Goal: Information Seeking & Learning: Learn about a topic

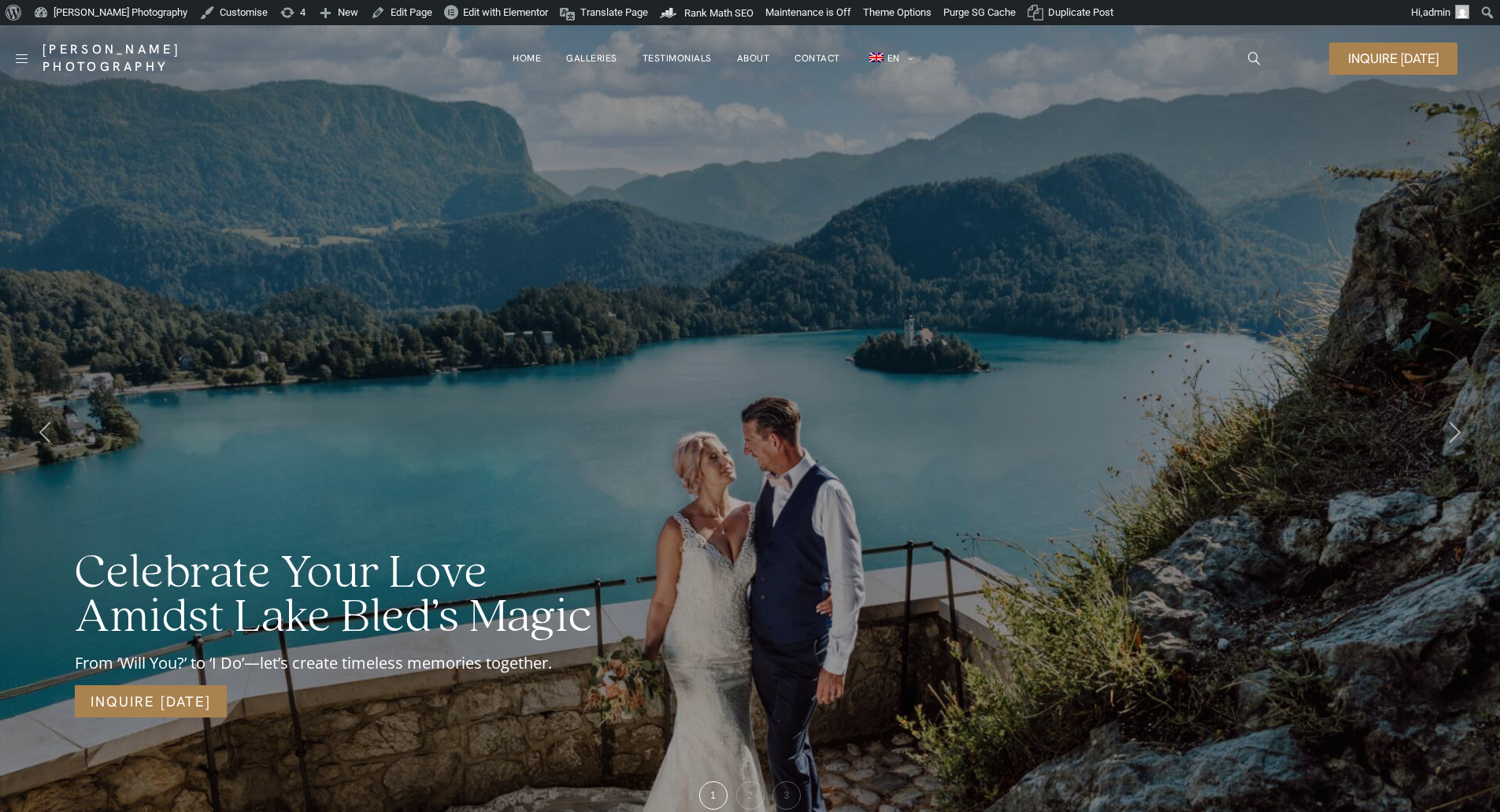
click at [1254, 55] on icon "icon-magnifying-glass34" at bounding box center [1254, 57] width 12 height 12
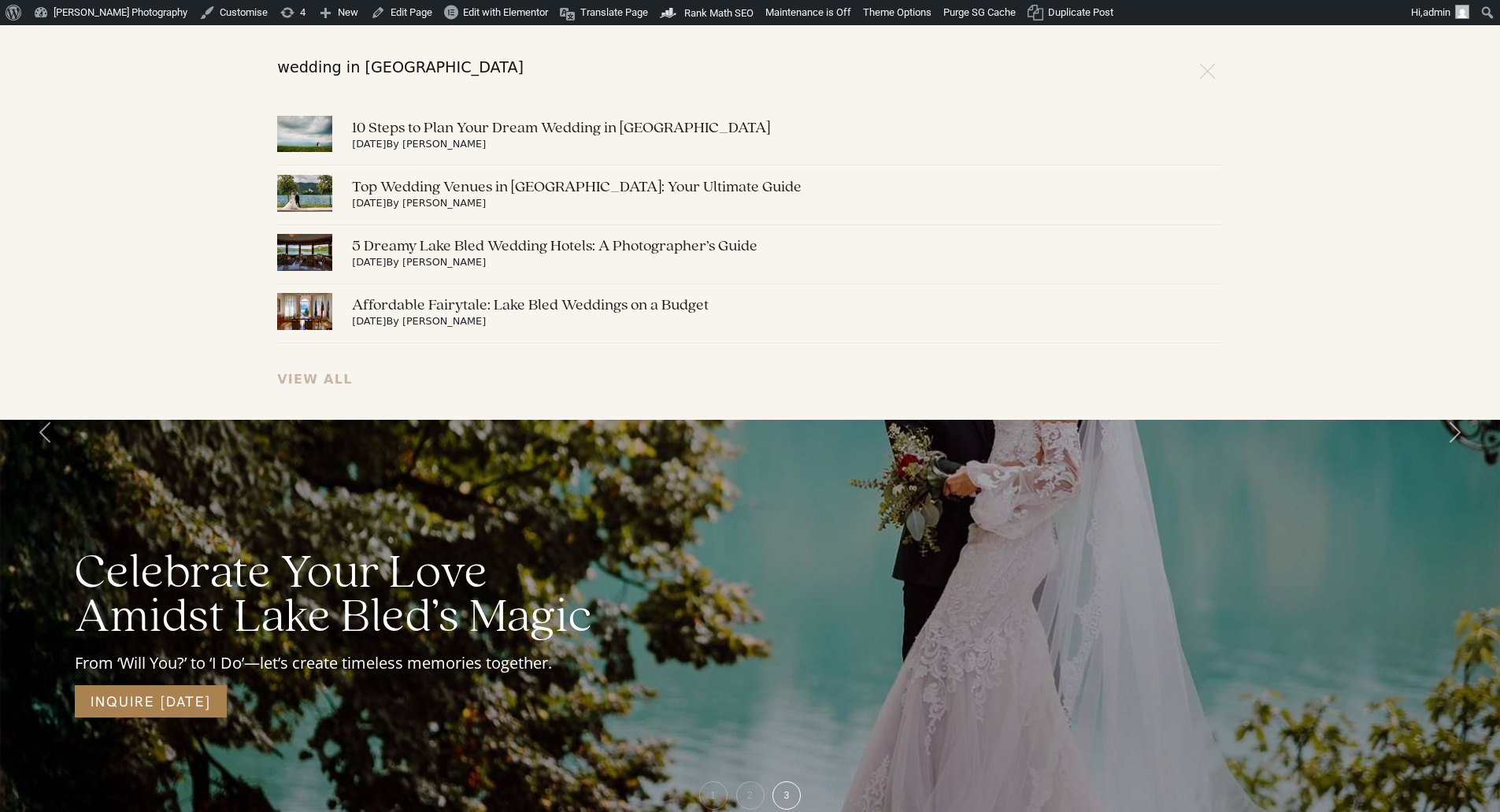
type input "wedding in slovenia"
click at [305, 382] on link "View All" at bounding box center [315, 379] width 76 height 15
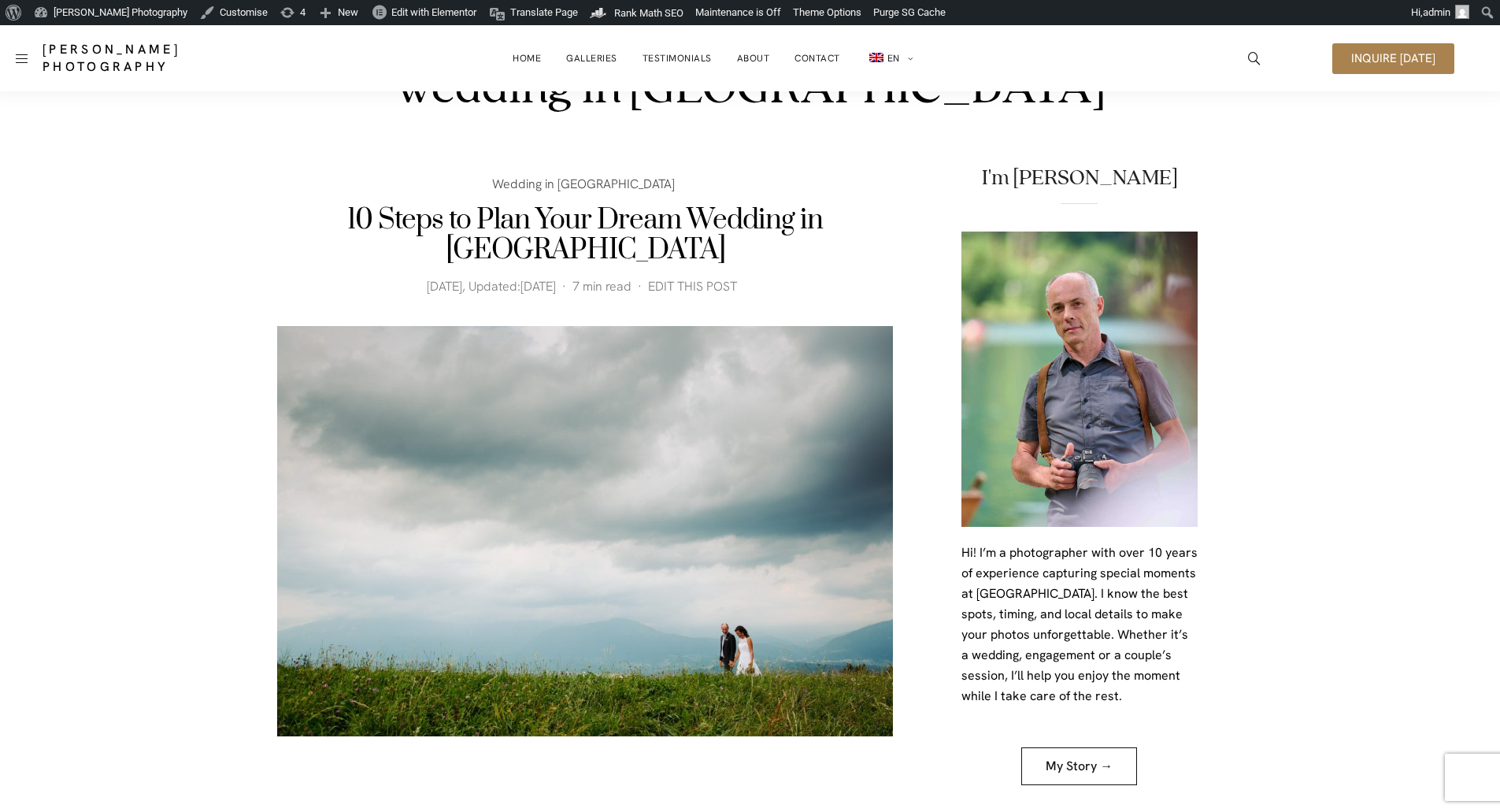
scroll to position [79, 0]
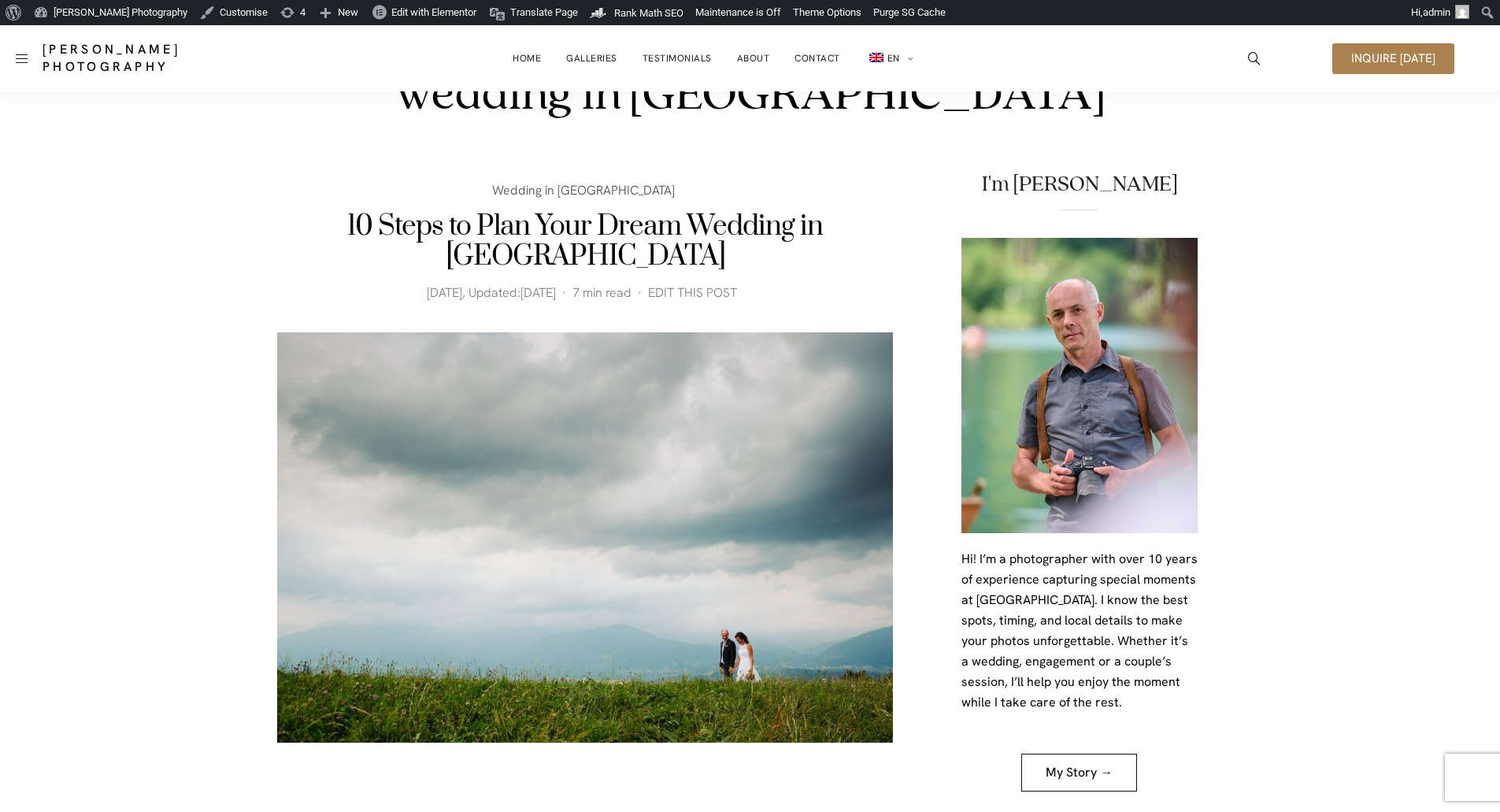
click at [571, 194] on link "Wedding in Slovenia" at bounding box center [585, 190] width 186 height 18
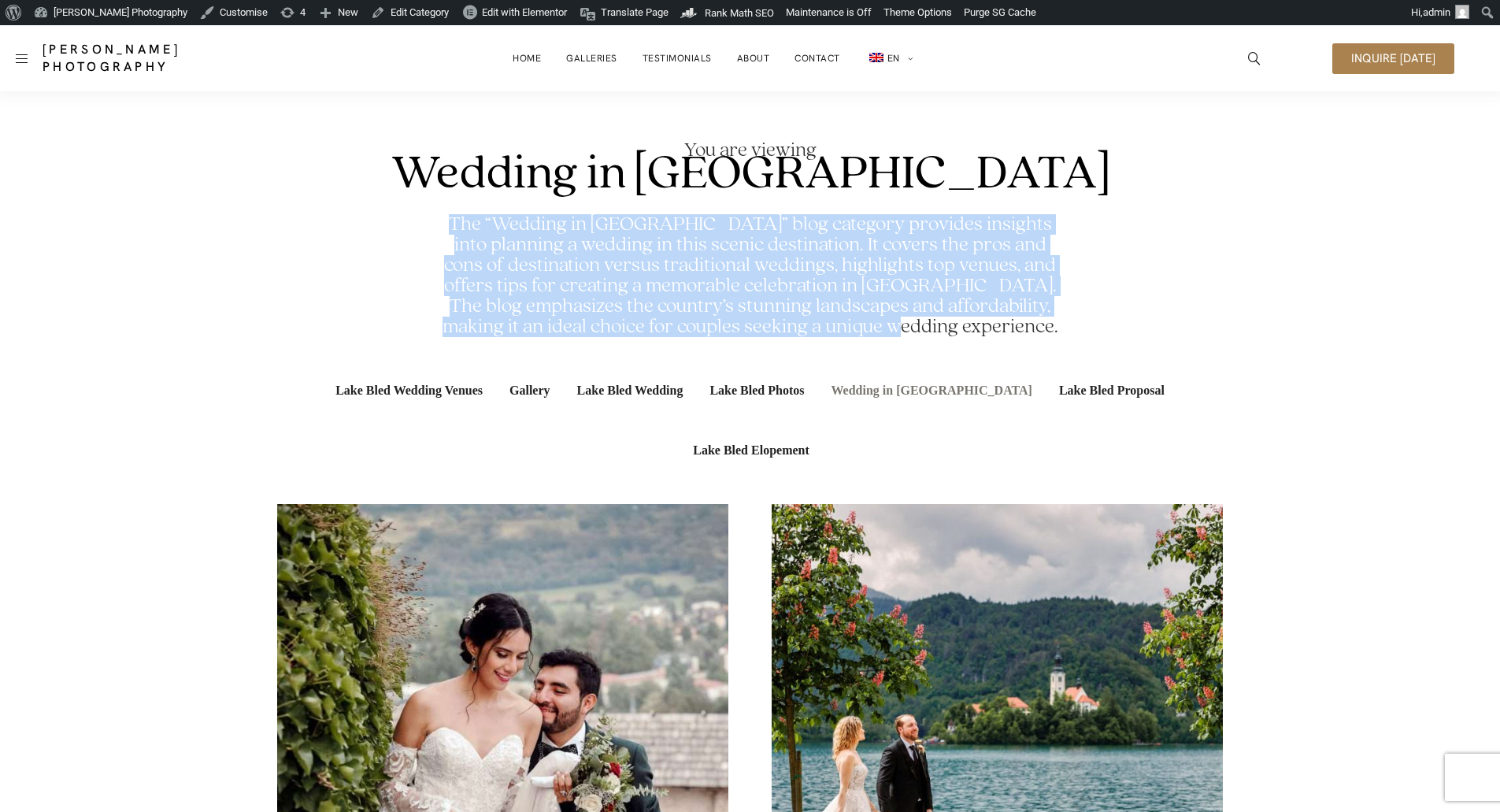
drag, startPoint x: 444, startPoint y: 222, endPoint x: 1085, endPoint y: 333, distance: 650.5
click at [1085, 333] on div "The “Wedding in Slovenia” blog category provides insights into planning a weddi…" at bounding box center [750, 271] width 946 height 132
copy h2 "The “Wedding in Slovenia” blog category provides insights into planning a weddi…"
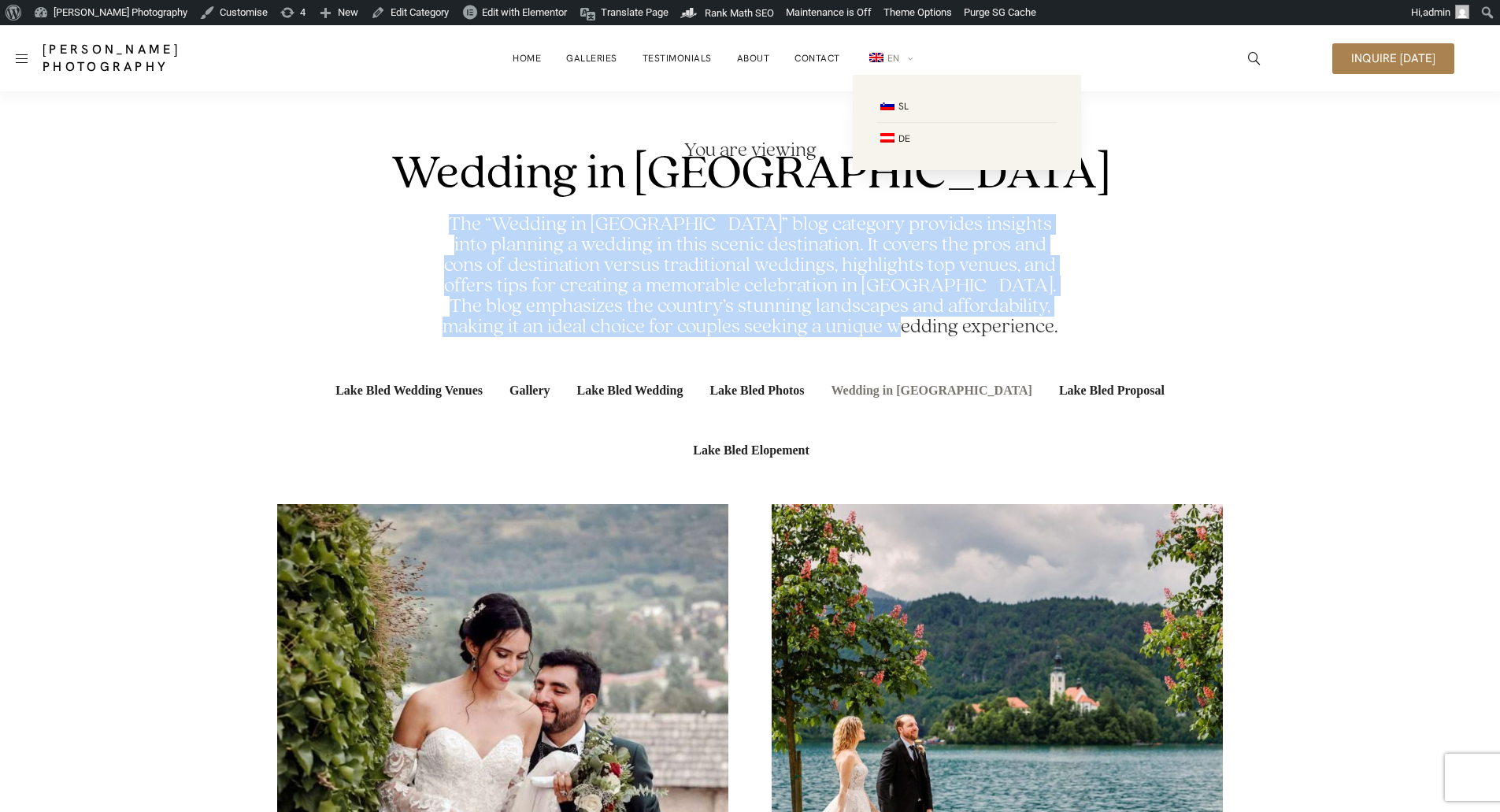
click at [897, 56] on span "EN" at bounding box center [894, 57] width 12 height 12
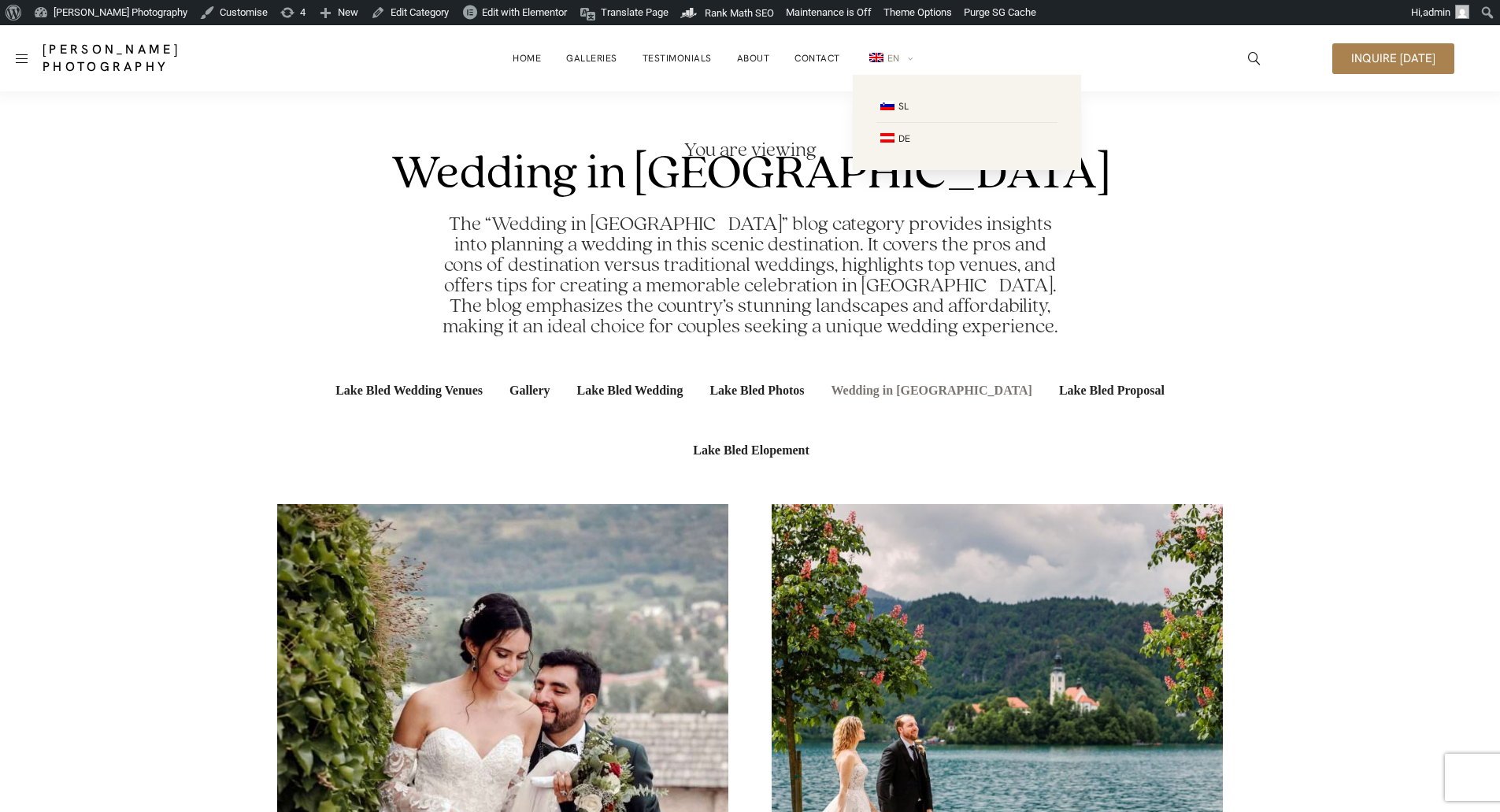
click at [881, 57] on img at bounding box center [876, 57] width 14 height 9
click at [899, 136] on span "DE" at bounding box center [904, 138] width 12 height 12
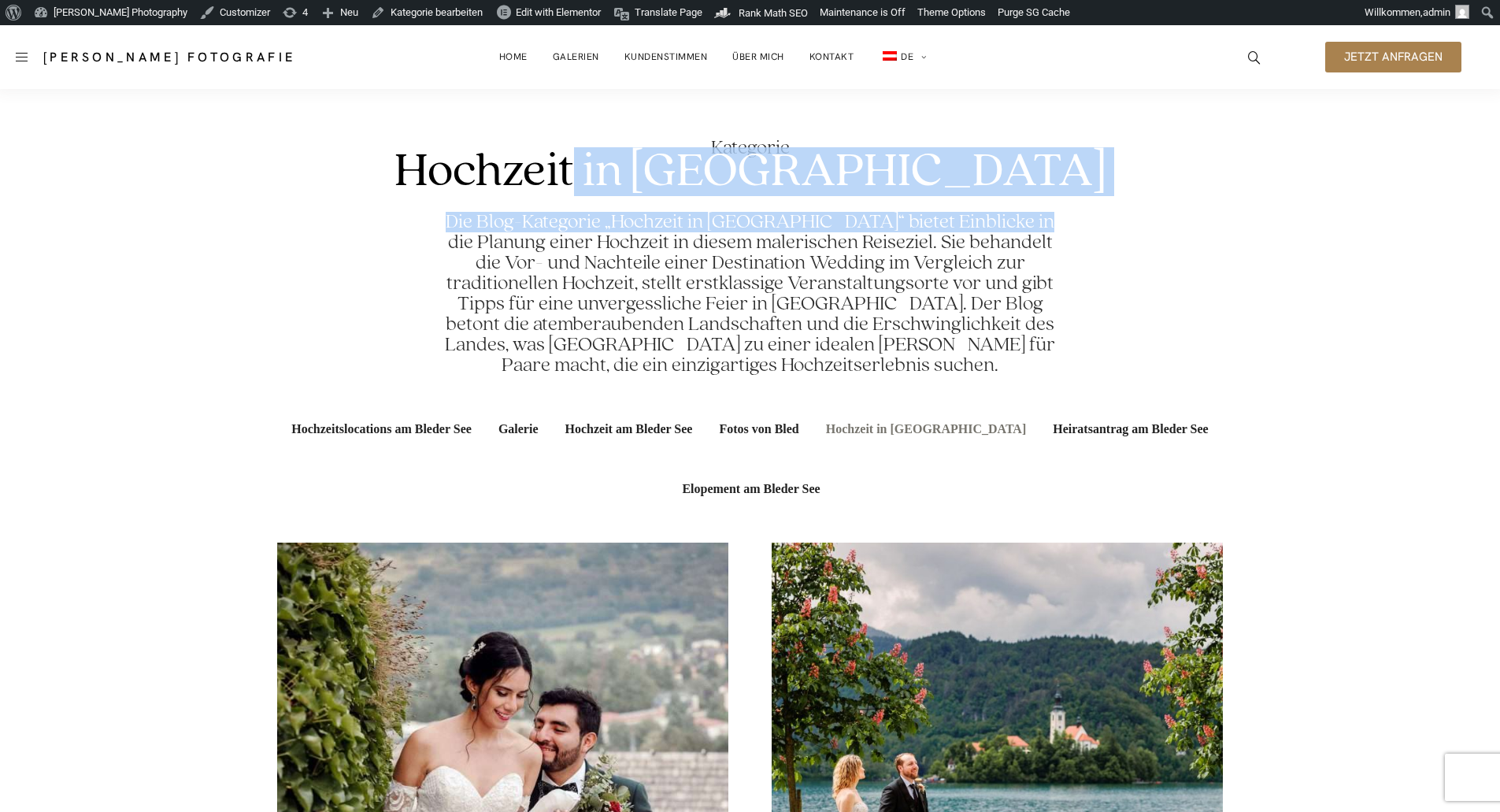
drag, startPoint x: 710, startPoint y: 147, endPoint x: 1009, endPoint y: 168, distance: 299.7
click at [1009, 168] on section "Kategorie Hochzeit in [GEOGRAPHIC_DATA] Die Blog-Kategorie „Hochzeit in [GEOGRA…" at bounding box center [750, 257] width 946 height 285
drag, startPoint x: 912, startPoint y: 165, endPoint x: 795, endPoint y: 156, distance: 117.3
click at [911, 165] on h1 "Hochzeit in [GEOGRAPHIC_DATA]" at bounding box center [750, 172] width 711 height 49
click at [736, 151] on h1 "Hochzeit in Slowenien" at bounding box center [750, 172] width 711 height 49
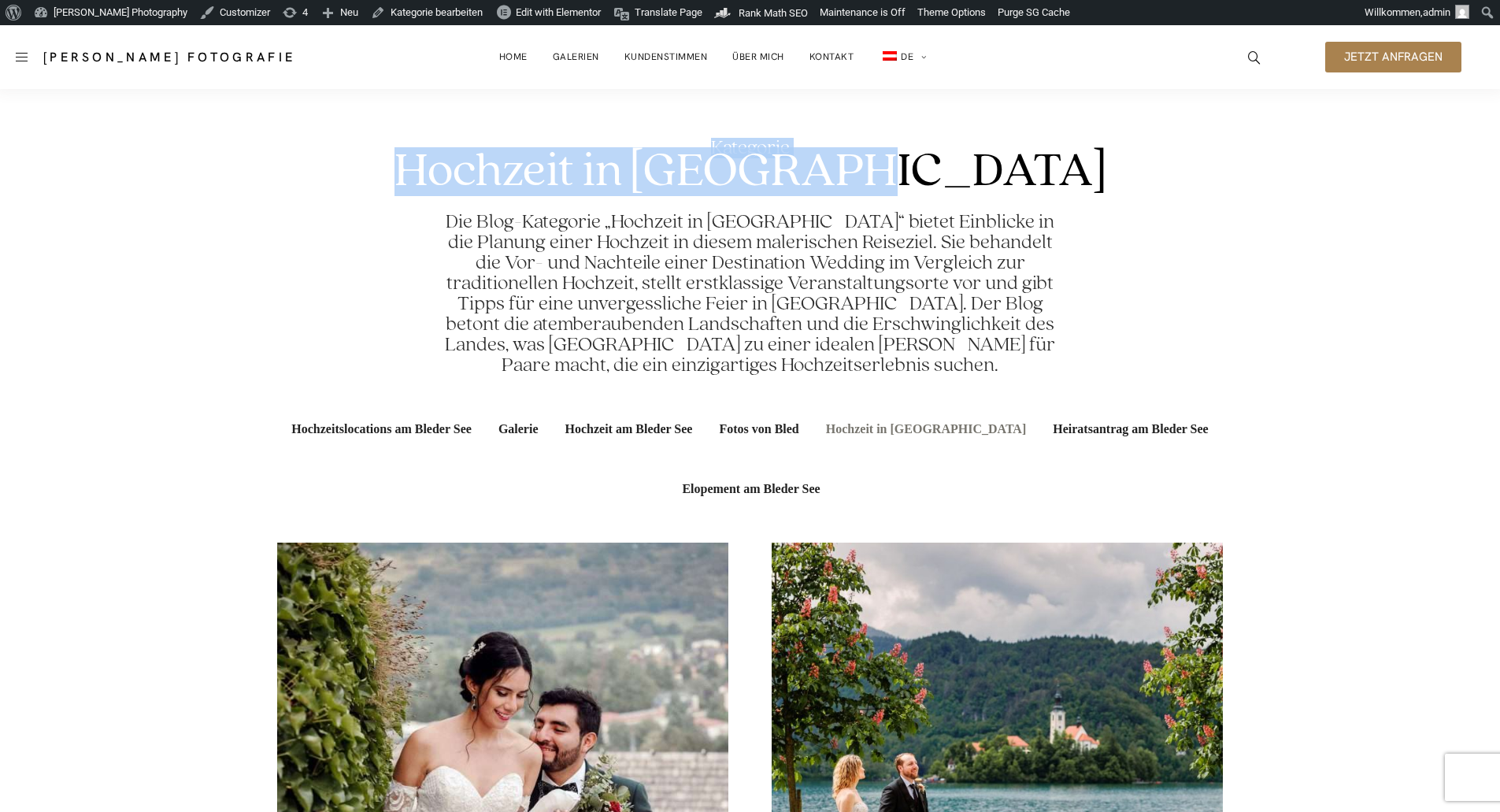
drag, startPoint x: 630, startPoint y: 135, endPoint x: 967, endPoint y: 152, distance: 337.4
click at [967, 152] on section "Kategorie Hochzeit in Slowenien Die Blog-Kategorie „Hochzeit in Slowenien“ biet…" at bounding box center [750, 257] width 946 height 285
copy div "Kategorie Hochzeit in Slowenien"
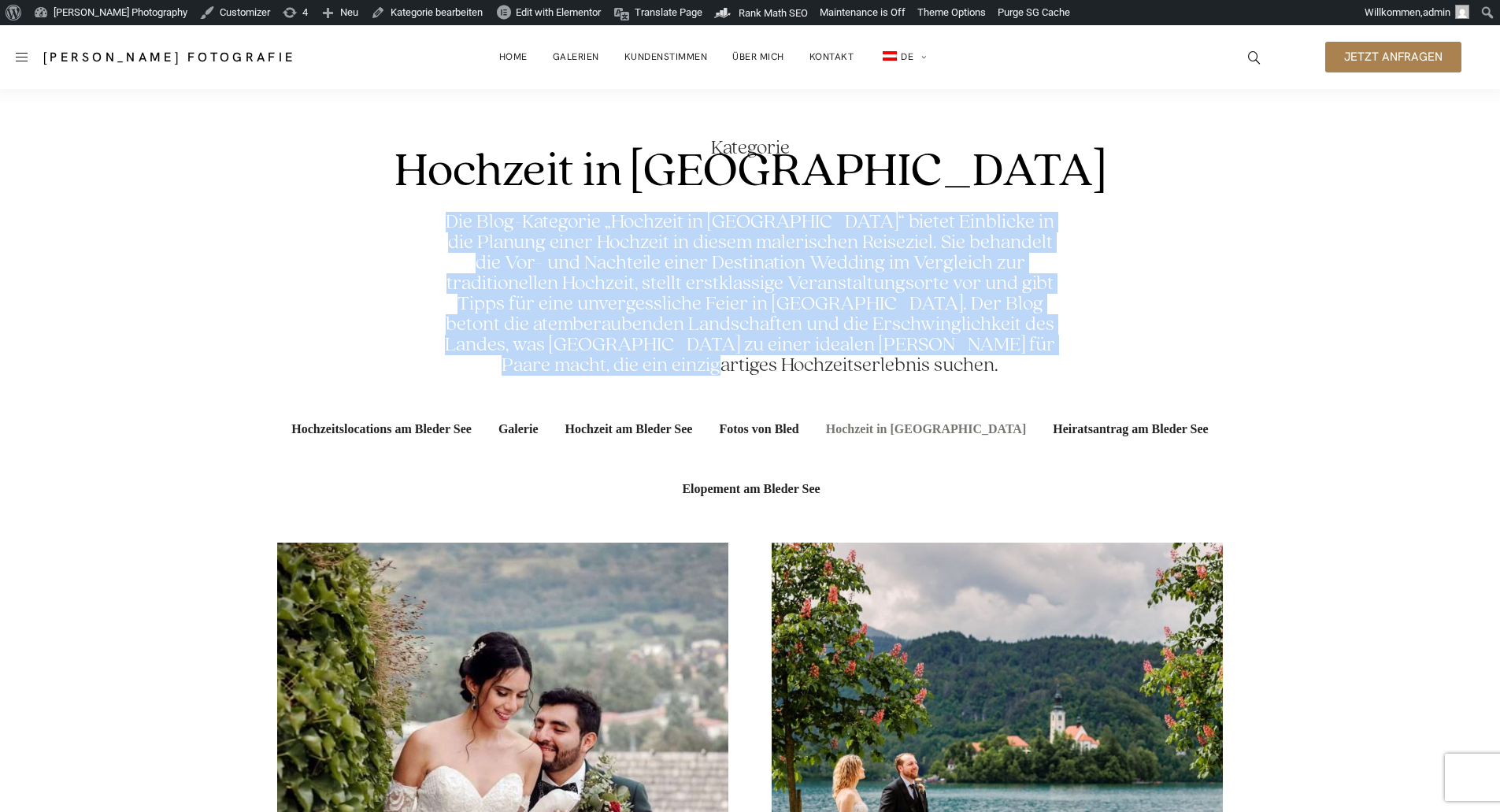
drag, startPoint x: 452, startPoint y: 219, endPoint x: 1075, endPoint y: 359, distance: 638.5
click at [1075, 359] on section "Kategorie Hochzeit in Slowenien Die Blog-Kategorie „Hochzeit in Slowenien“ biet…" at bounding box center [750, 257] width 946 height 285
copy h2 "Die Blog-Kategorie „Hochzeit in Slowenien“ bietet Einblicke in die Planung eine…"
click at [1210, 165] on section "Kategorie Hochzeit in Slowenien Die Blog-Kategorie „Hochzeit in Slowenien“ biet…" at bounding box center [750, 257] width 946 height 285
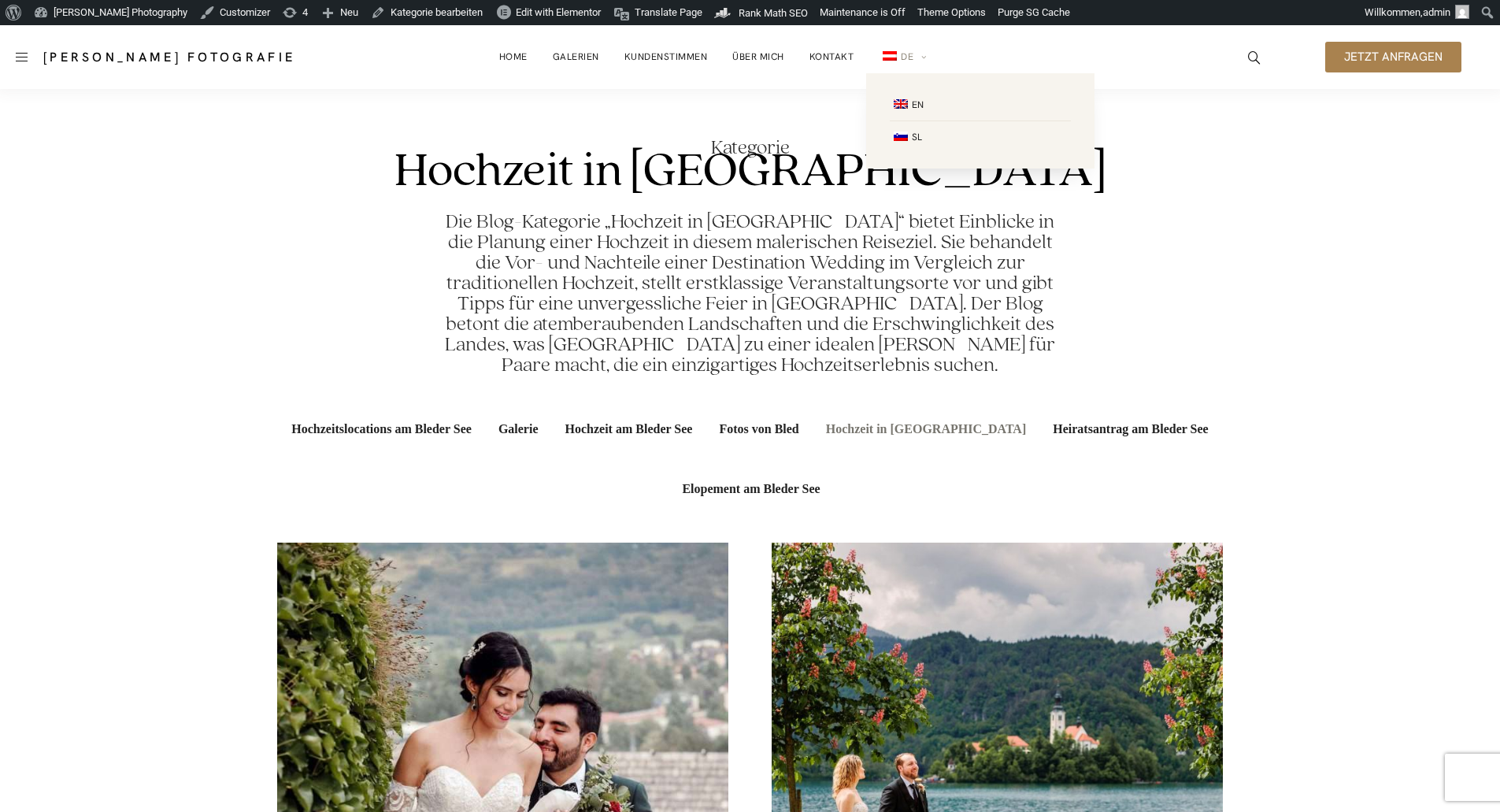
click at [904, 55] on span "DE" at bounding box center [907, 57] width 12 height 12
click at [915, 135] on span "SL" at bounding box center [917, 137] width 10 height 12
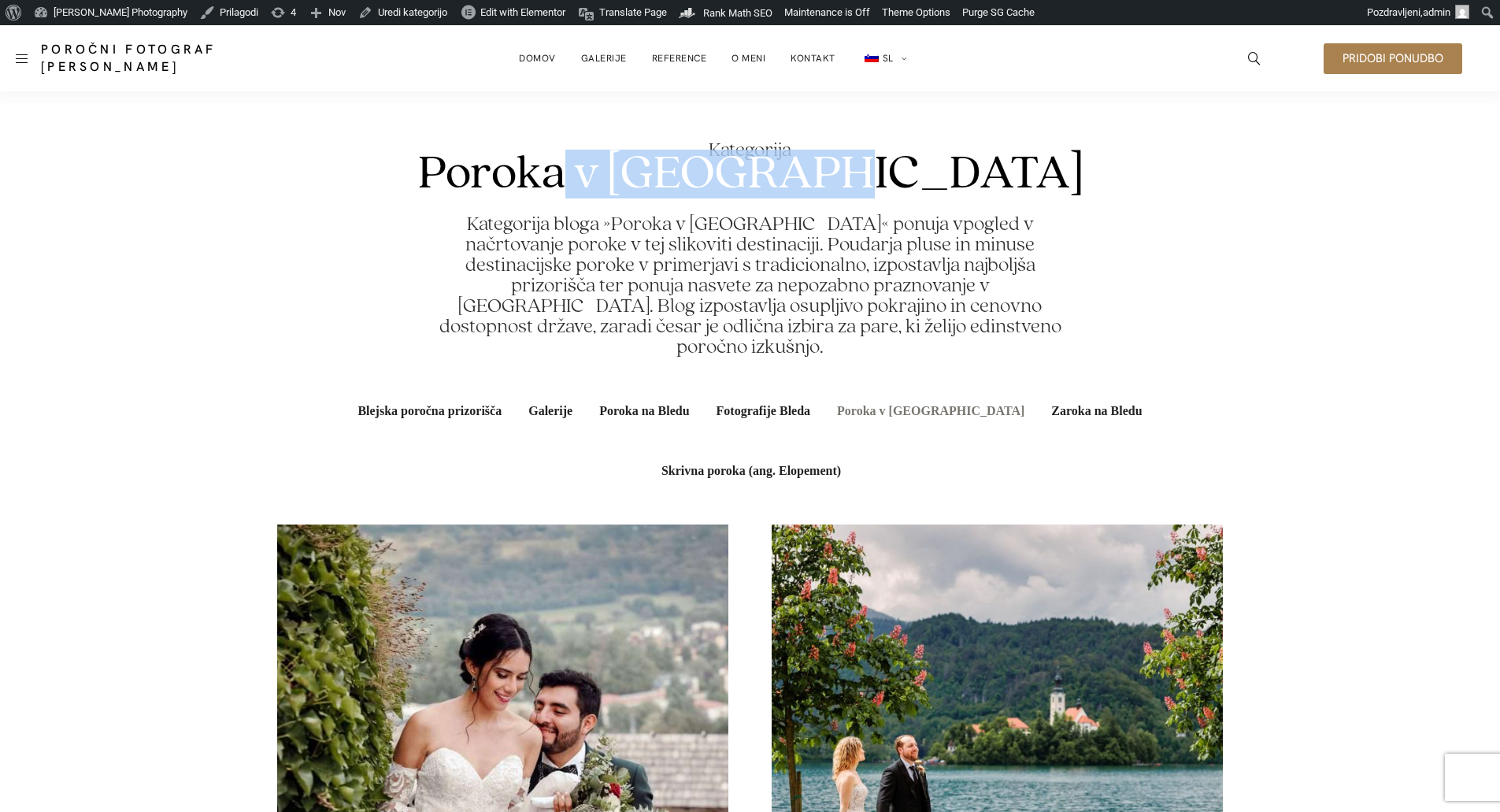
drag, startPoint x: 707, startPoint y: 147, endPoint x: 948, endPoint y: 181, distance: 243.4
click at [948, 181] on section "Kategorija Poroka v [GEOGRAPHIC_DATA] Kategorija bloga »Poroka v [GEOGRAPHIC_DA…" at bounding box center [750, 249] width 946 height 265
click at [831, 166] on h1 "Poroka v Sloveniji" at bounding box center [750, 174] width 665 height 49
drag, startPoint x: 694, startPoint y: 137, endPoint x: 956, endPoint y: 166, distance: 263.6
click at [956, 166] on section "Kategorija Poroka v Sloveniji Kategorija bloga »Poroka v Sloveniji« ponuja vpog…" at bounding box center [750, 249] width 946 height 265
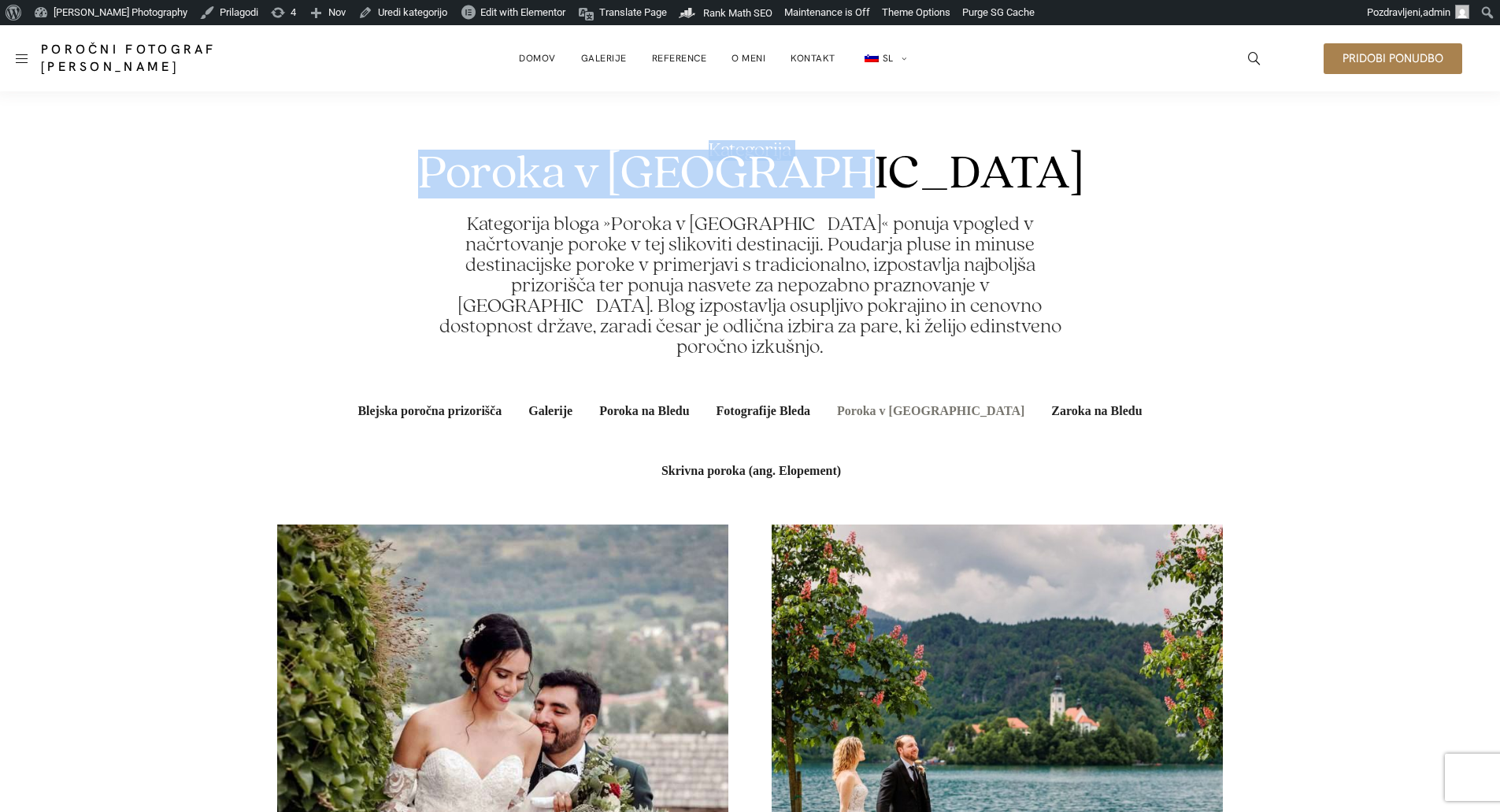
copy div "Kategorija Poroka v Sloveniji"
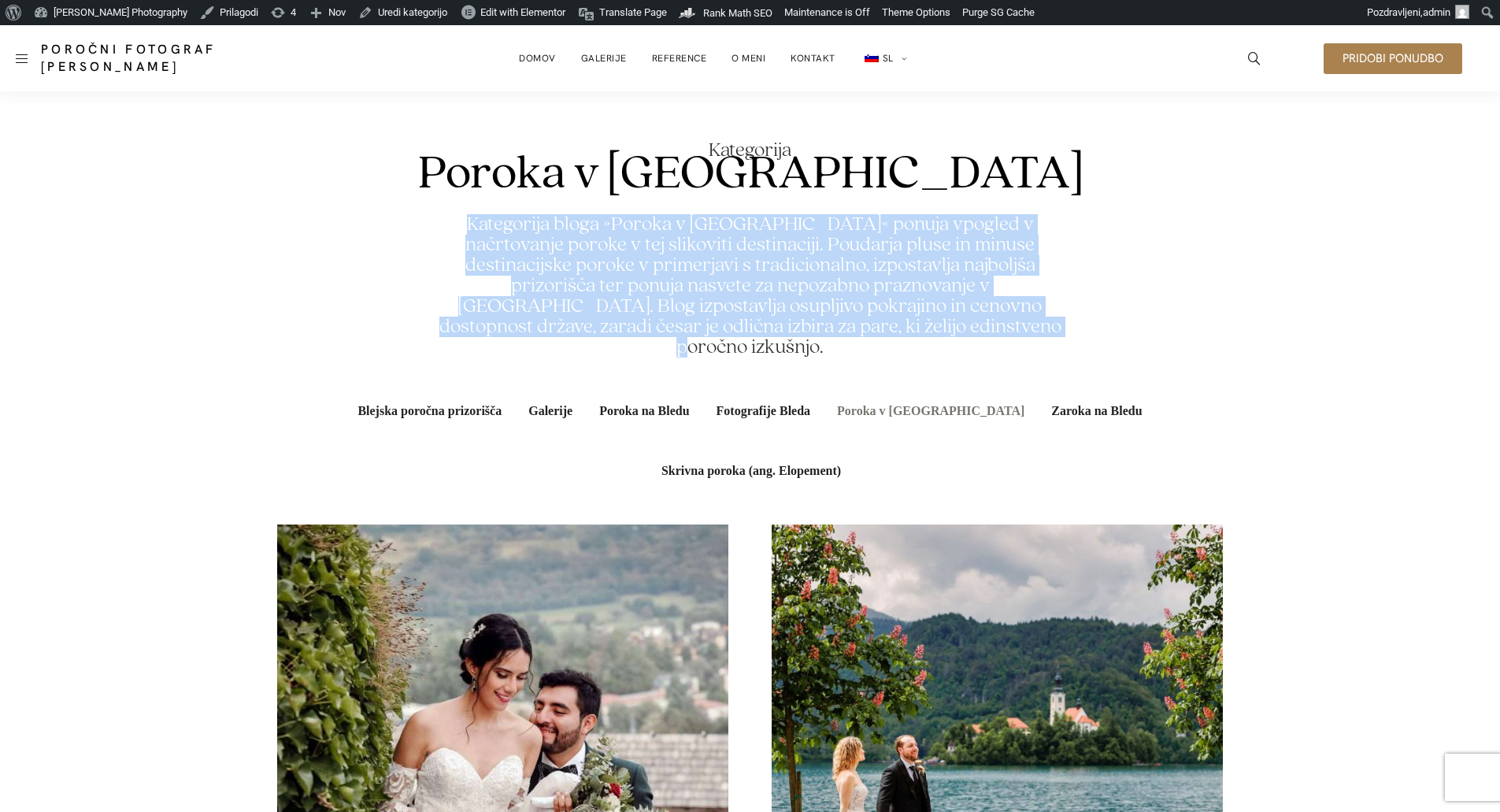
drag, startPoint x: 900, startPoint y: 331, endPoint x: 427, endPoint y: 229, distance: 483.9
click at [427, 229] on div "Kategorija bloga »Poroka v Sloveniji« ponuja vpogled v načrtovanje poroke v tej…" at bounding box center [750, 281] width 946 height 152
copy h2 "Kategorija bloga »Poroka v Sloveniji« ponuja vpogled v načrtovanje poroke v tej…"
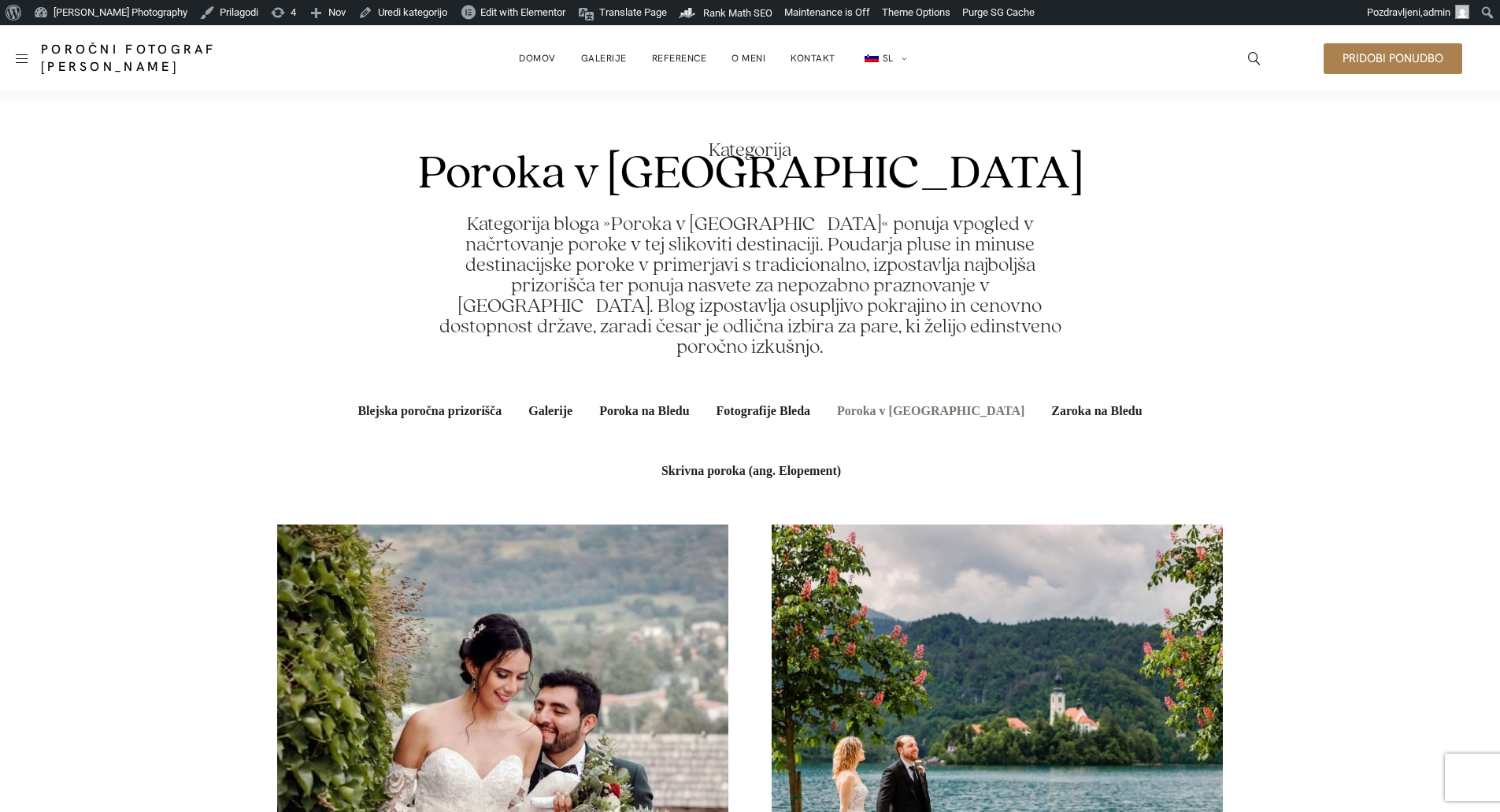
click at [72, 381] on div "All Blejska poročna prizorišča Galerije Poroka na Bledu Fotografije Bleda Porok…" at bounding box center [750, 441] width 1500 height 120
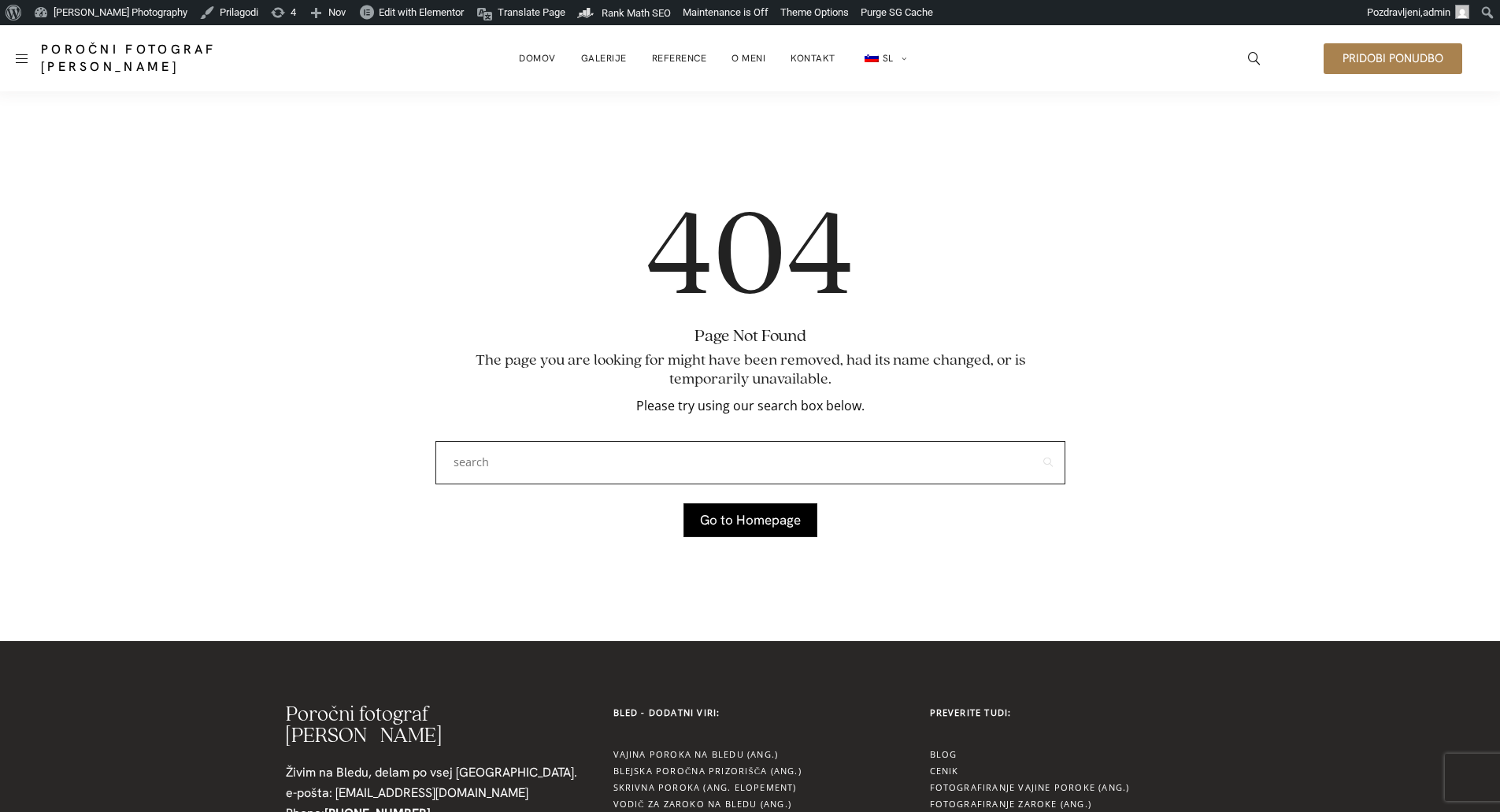
click at [562, 460] on input "text" at bounding box center [750, 462] width 630 height 43
type input "elopement"
click at [1031, 441] on button "submit" at bounding box center [1049, 462] width 35 height 43
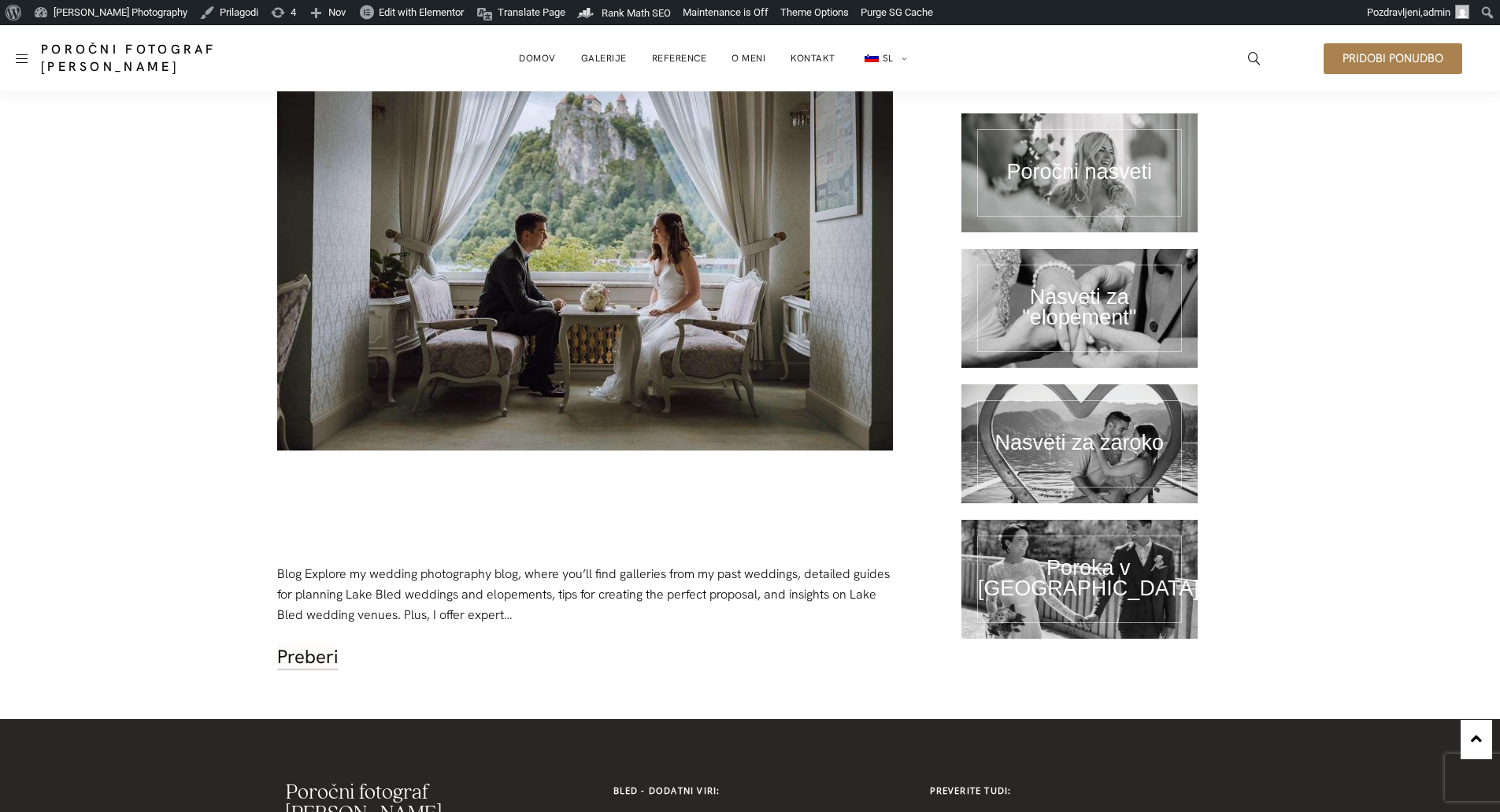
scroll to position [1024, 0]
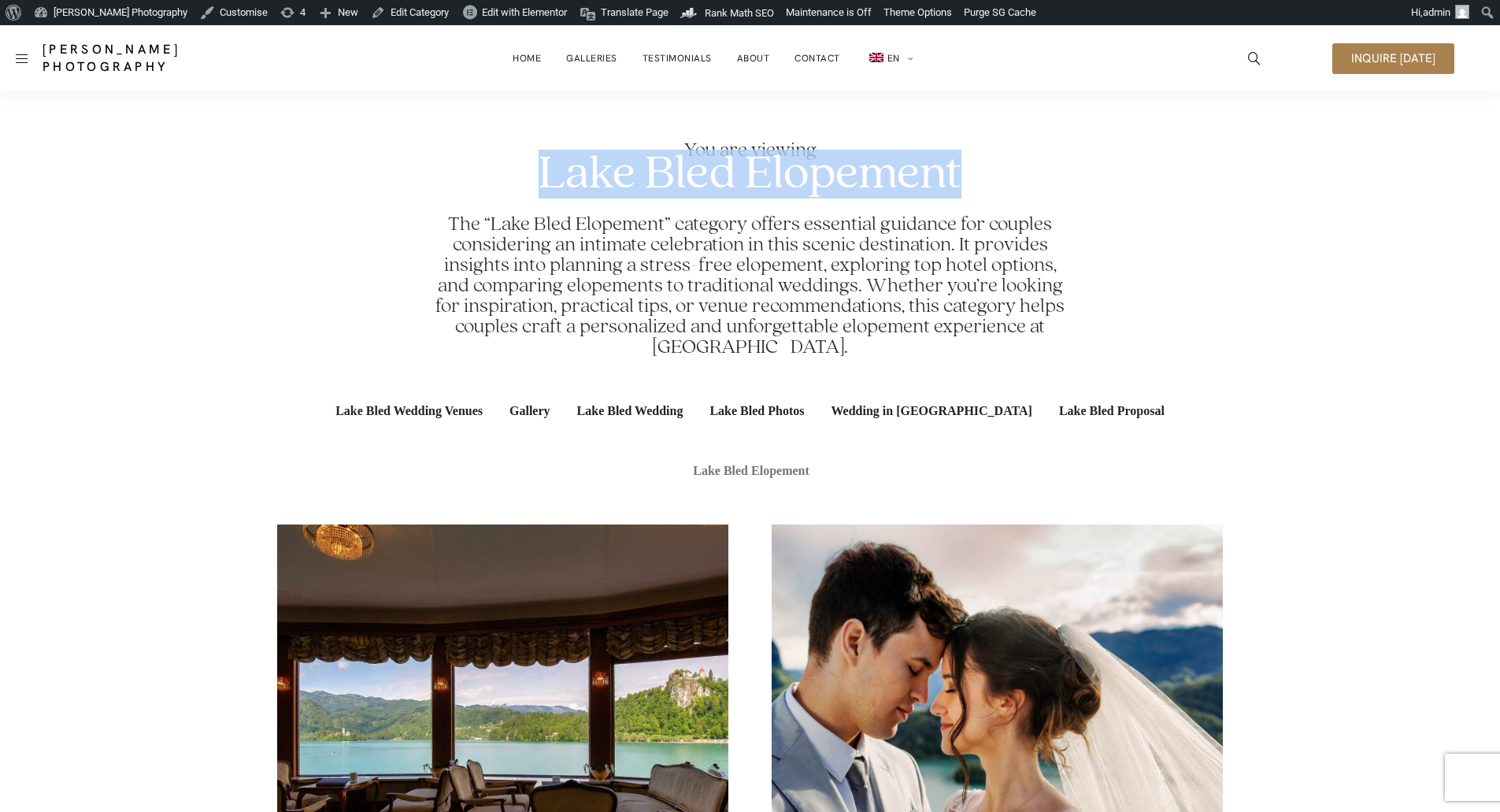
drag, startPoint x: 541, startPoint y: 167, endPoint x: 970, endPoint y: 168, distance: 429.0
click at [970, 168] on section "You are viewing Lake Bled Elopement The “Lake Bled Elopement” category offers e…" at bounding box center [750, 249] width 946 height 265
copy h1 "Lake Bled Elopement"
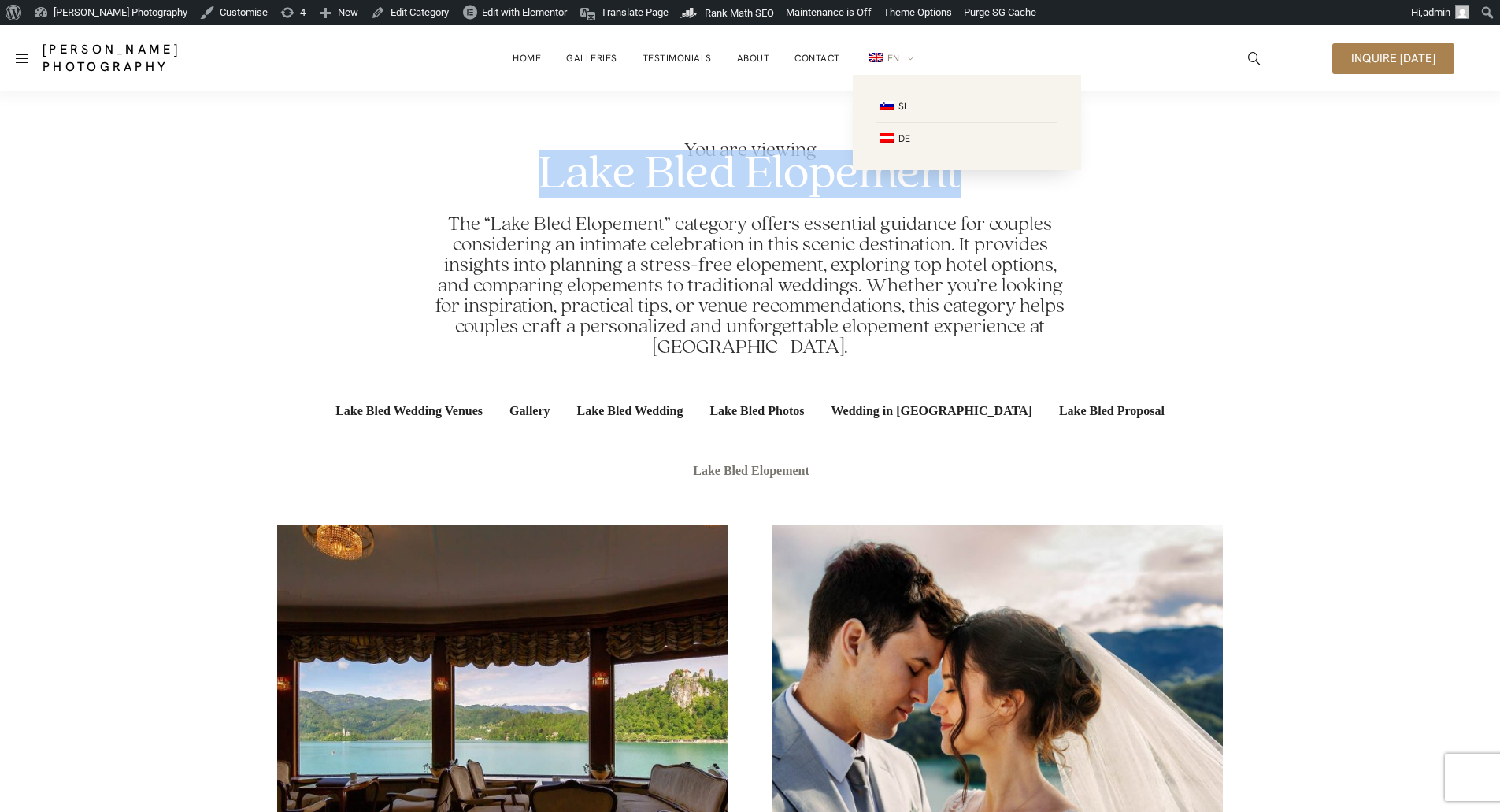
click at [885, 52] on span "EN" at bounding box center [883, 57] width 35 height 12
click at [884, 136] on img at bounding box center [887, 137] width 14 height 9
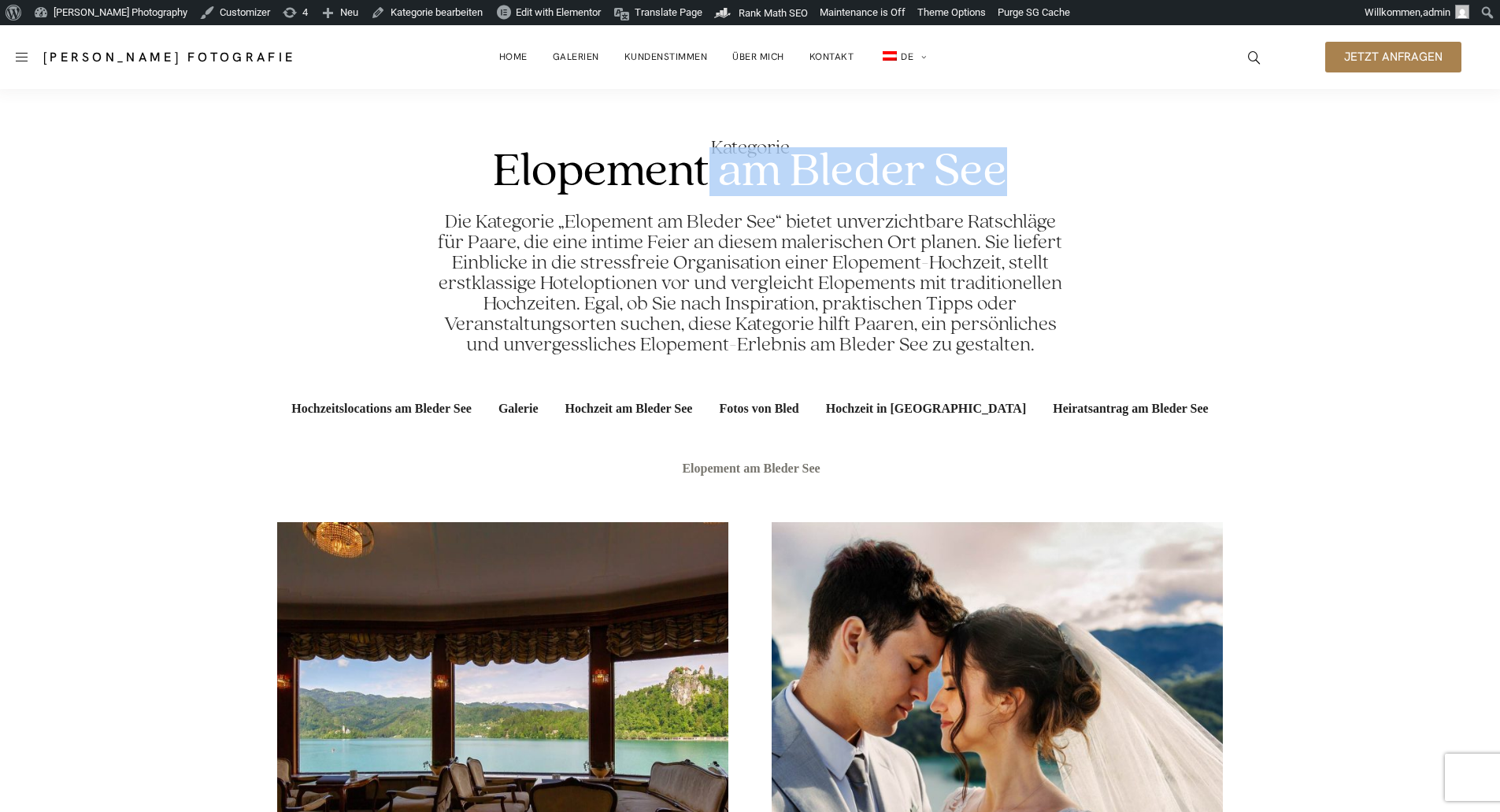
drag, startPoint x: 730, startPoint y: 151, endPoint x: 1019, endPoint y: 165, distance: 289.3
click at [1019, 165] on section "Kategorie Elopement am Bleder See Die Kategorie „Elopement am Bleder See“ biete…" at bounding box center [750, 247] width 946 height 265
click at [909, 161] on h1 "Elopement am Bleder See" at bounding box center [750, 172] width 514 height 49
drag, startPoint x: 712, startPoint y: 147, endPoint x: 1034, endPoint y: 162, distance: 322.3
click at [1034, 162] on section "Kategorie Elopement am Bleder See Die Kategorie „Elopement am Bleder See“ biete…" at bounding box center [750, 247] width 946 height 265
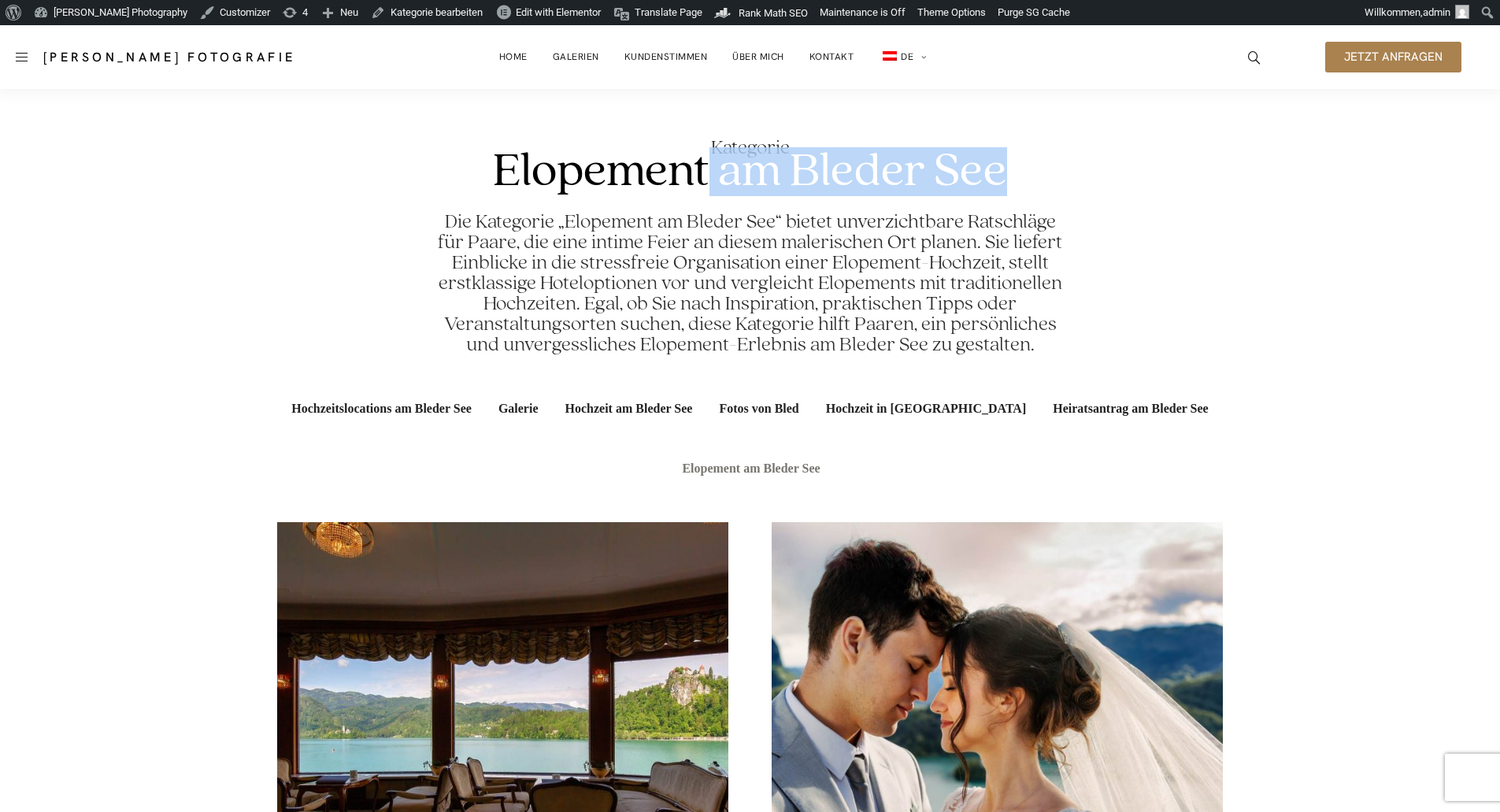
click at [763, 150] on h1 "Elopement am Bleder See" at bounding box center [750, 172] width 514 height 49
drag, startPoint x: 621, startPoint y: 104, endPoint x: 1048, endPoint y: 163, distance: 431.1
copy div "Kategorie Elopement am Bleder See"
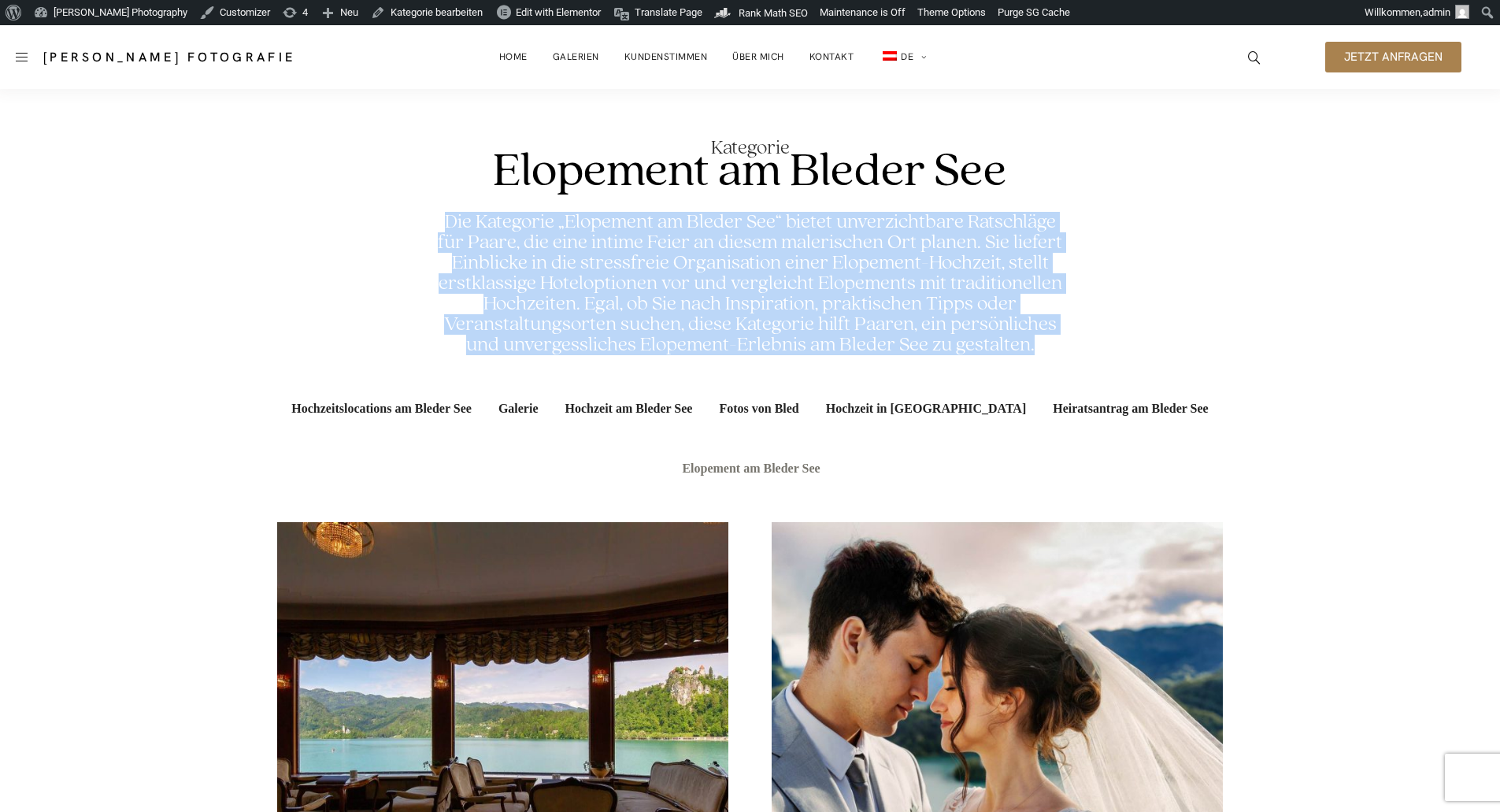
drag, startPoint x: 446, startPoint y: 223, endPoint x: 1094, endPoint y: 346, distance: 659.6
click at [1094, 346] on div "Die Kategorie „Elopement am Bleder See“ bietet unverzichtbare Ratschläge für Pa…" at bounding box center [750, 278] width 946 height 152
copy h2 "Die Kategorie „Elopement am Bleder See“ bietet unverzichtbare Ratschläge für Pa…"
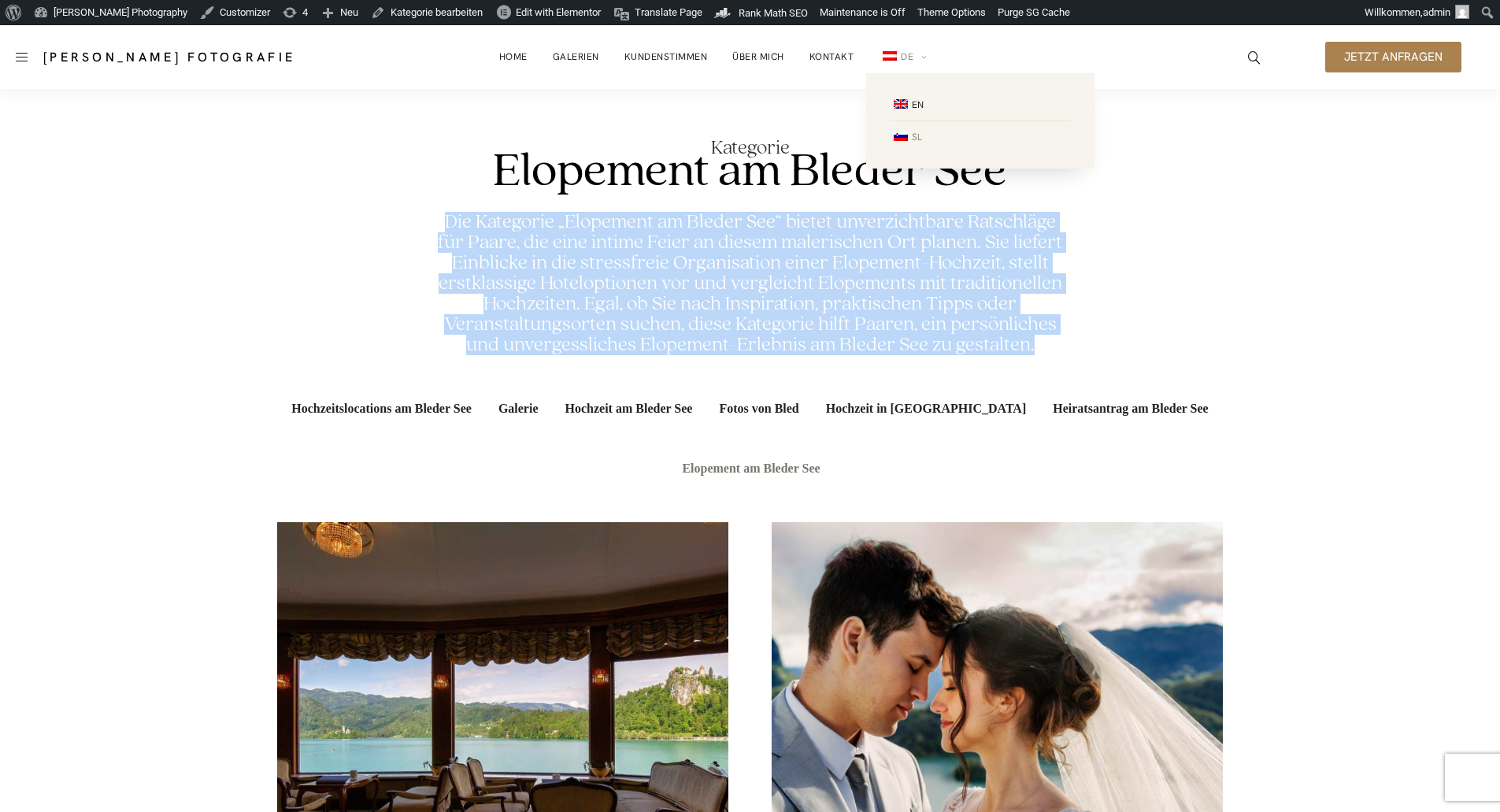
click at [914, 141] on span "SL" at bounding box center [917, 137] width 10 height 12
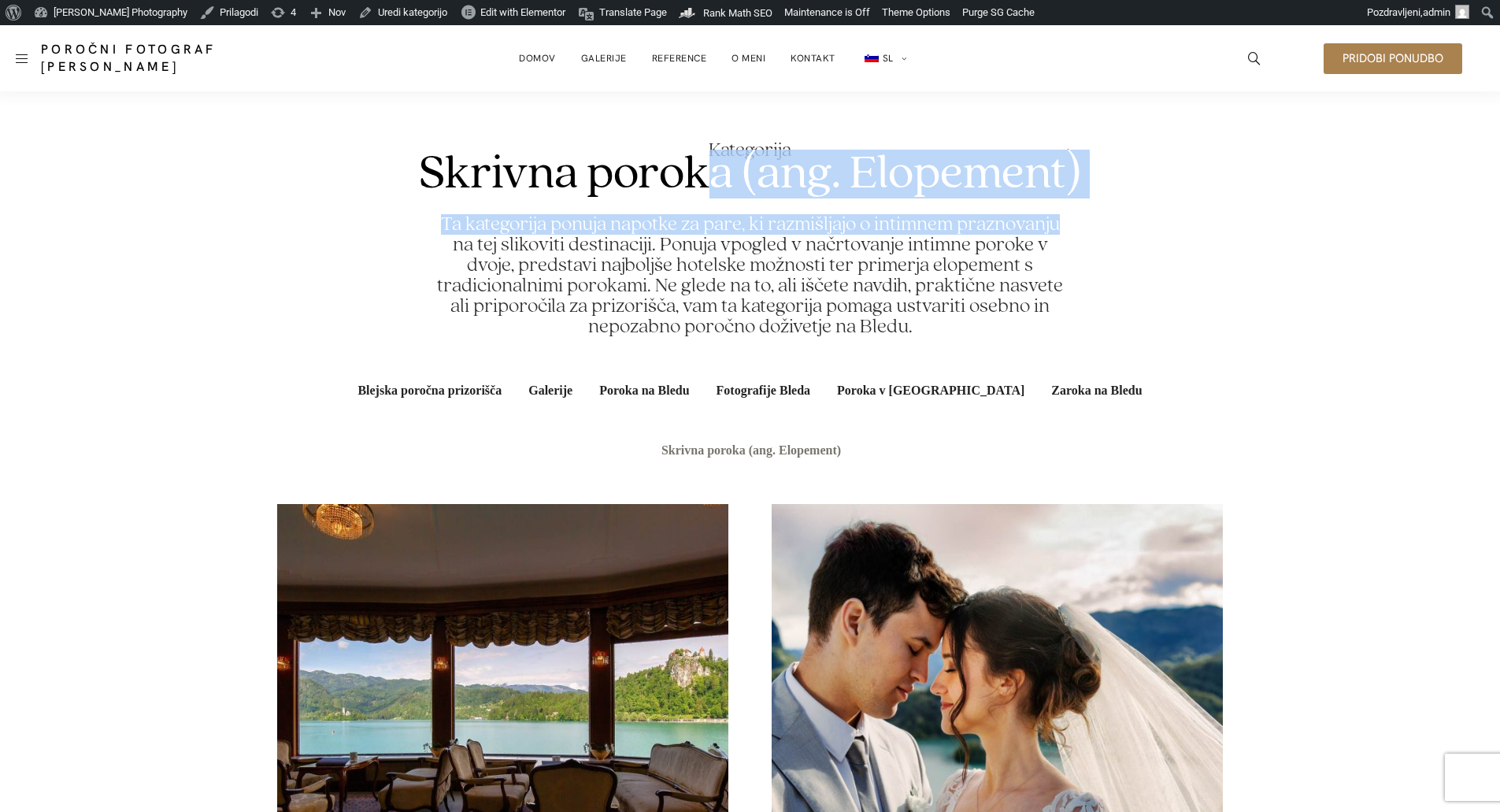
drag, startPoint x: 713, startPoint y: 146, endPoint x: 1132, endPoint y: 163, distance: 419.3
click at [1132, 163] on section "Kategorija Skrivna poroka (ang. Elopement) Ta kategorija ponuja napotke za pare…" at bounding box center [750, 238] width 946 height 244
click at [1003, 158] on h1 "Skrivna poroka (ang. Elopement)" at bounding box center [750, 174] width 662 height 49
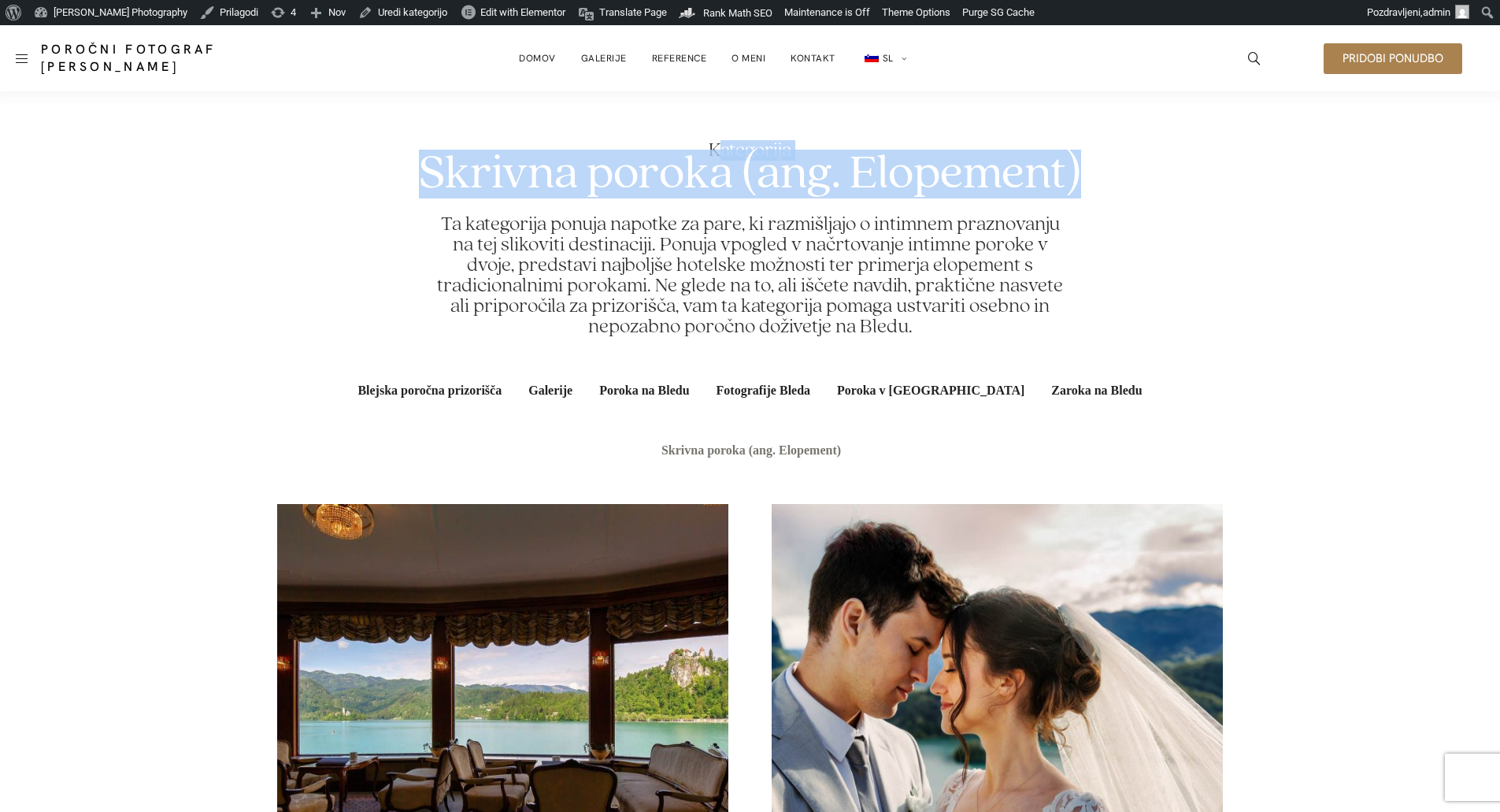
drag, startPoint x: 721, startPoint y: 99, endPoint x: 1085, endPoint y: 167, distance: 370.3
copy div "ategorija Skrivna poroka (ang. Elopement)"
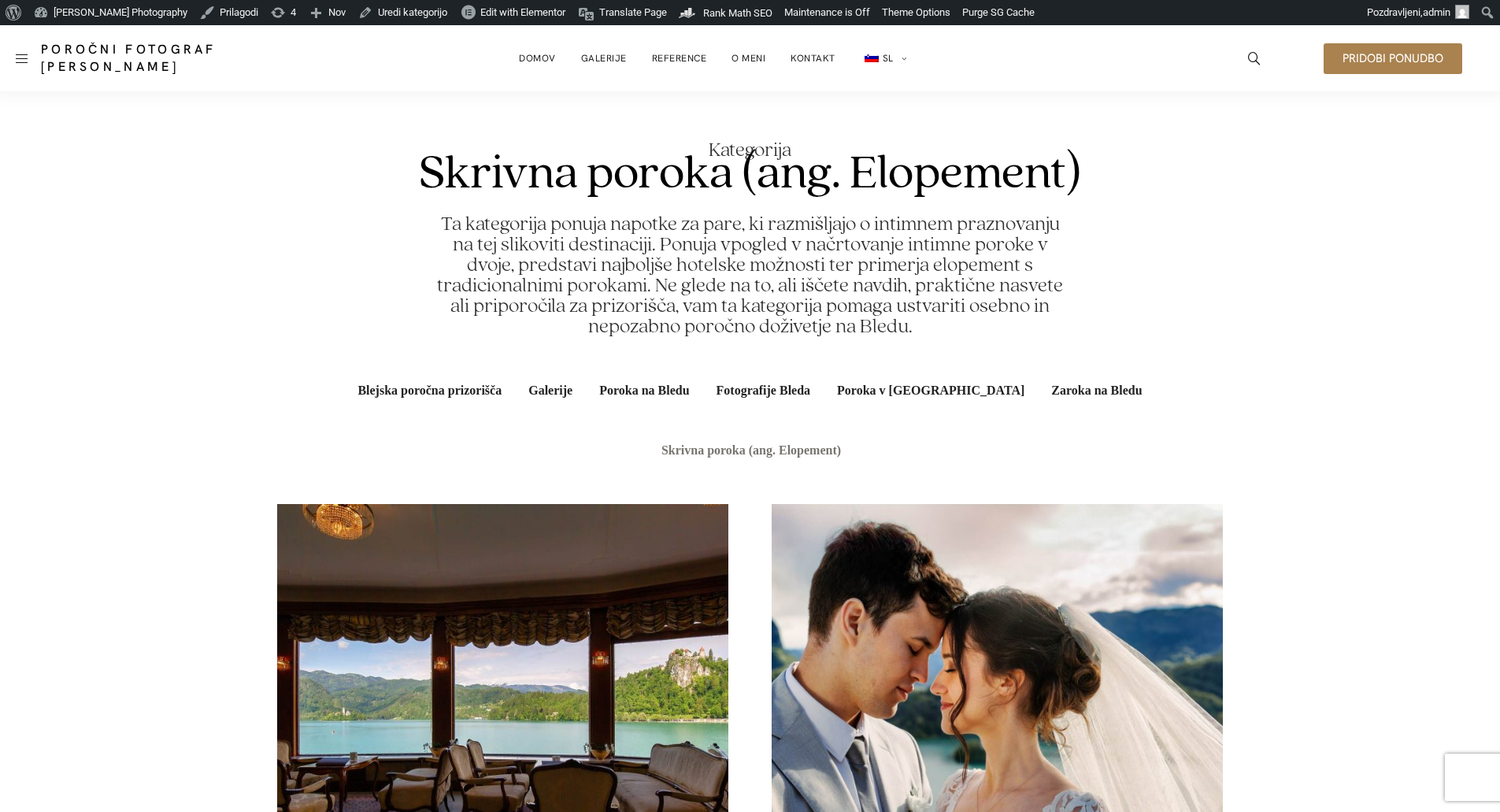
click at [477, 231] on h2 "Ta kategorija ponuja napotke za pare, ki razmišljajo o intimnem praznovanju na …" at bounding box center [750, 275] width 633 height 122
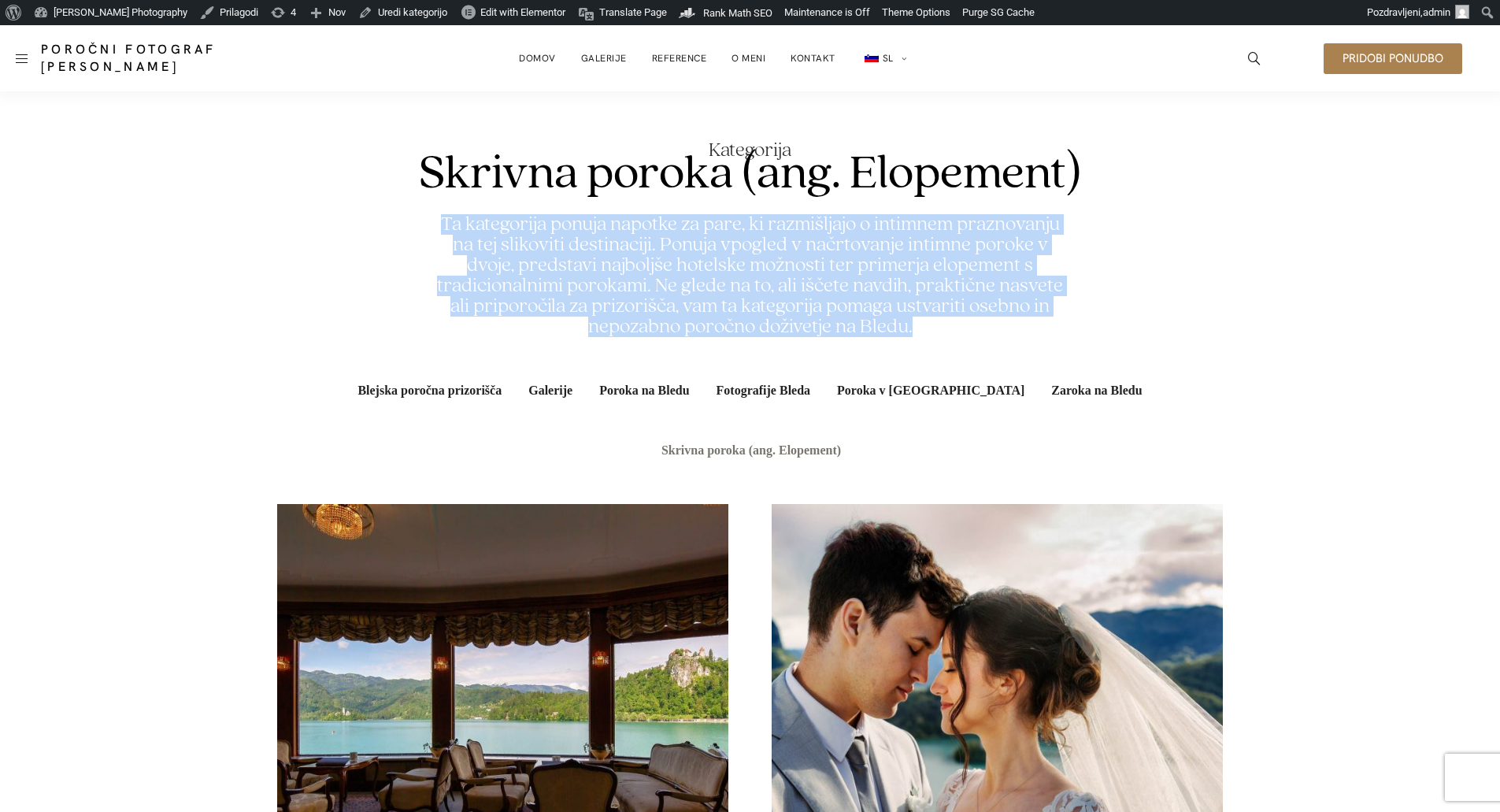
drag, startPoint x: 441, startPoint y: 221, endPoint x: 1049, endPoint y: 338, distance: 619.2
click at [1049, 338] on section "Kategorija Skrivna poroka (ang. Elopement) Ta kategorija ponuja napotke za pare…" at bounding box center [750, 238] width 946 height 244
copy h2 "Ta kategorija ponuja napotke za pare, ki razmišljajo o intimnem praznovanju na …"
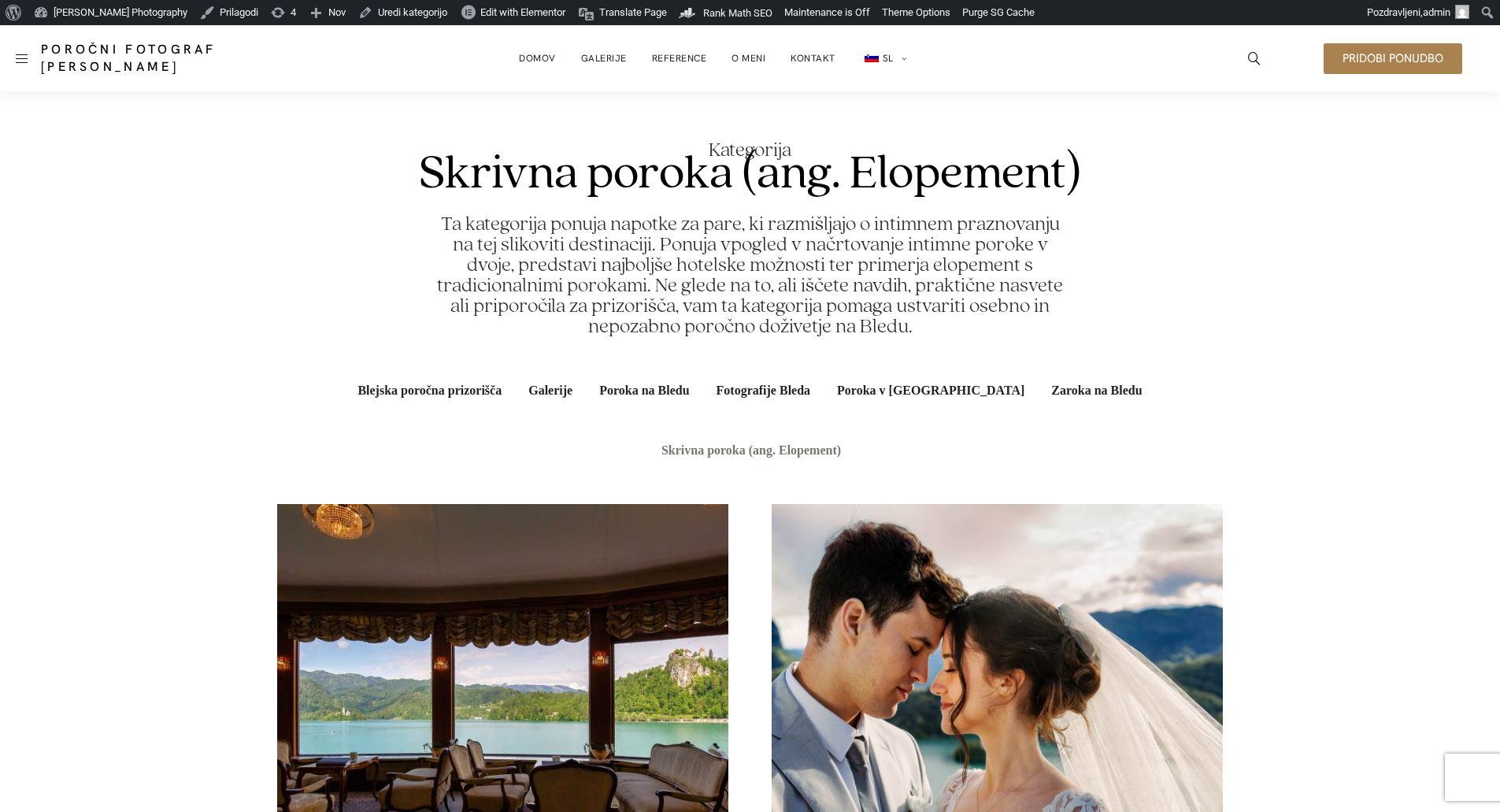
click at [557, 188] on h1 "Skrivna poroka (ang. Elopement)" at bounding box center [750, 174] width 662 height 49
